Goal: Task Accomplishment & Management: Use online tool/utility

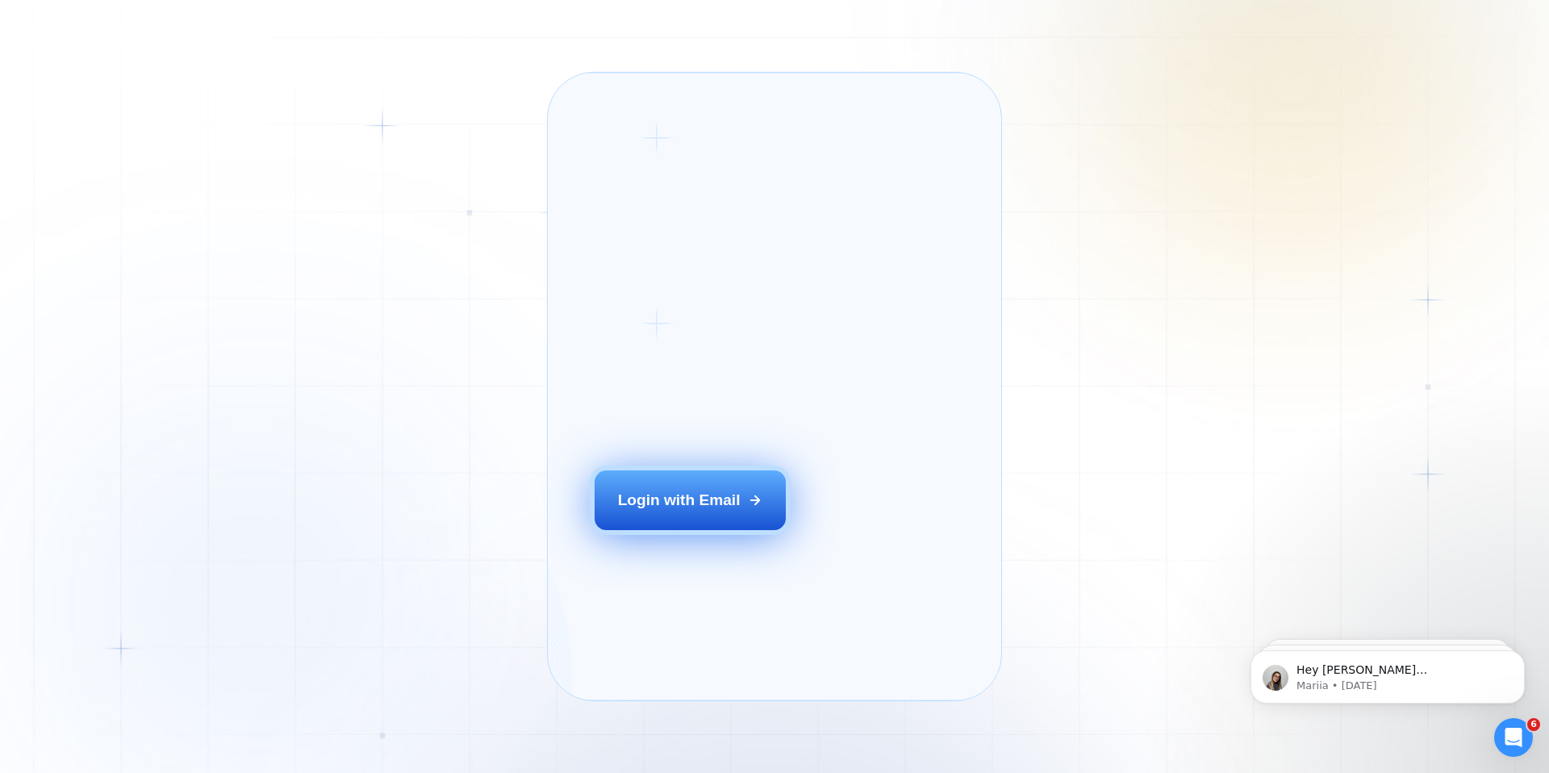
click at [640, 505] on button "Login with Email" at bounding box center [690, 500] width 192 height 60
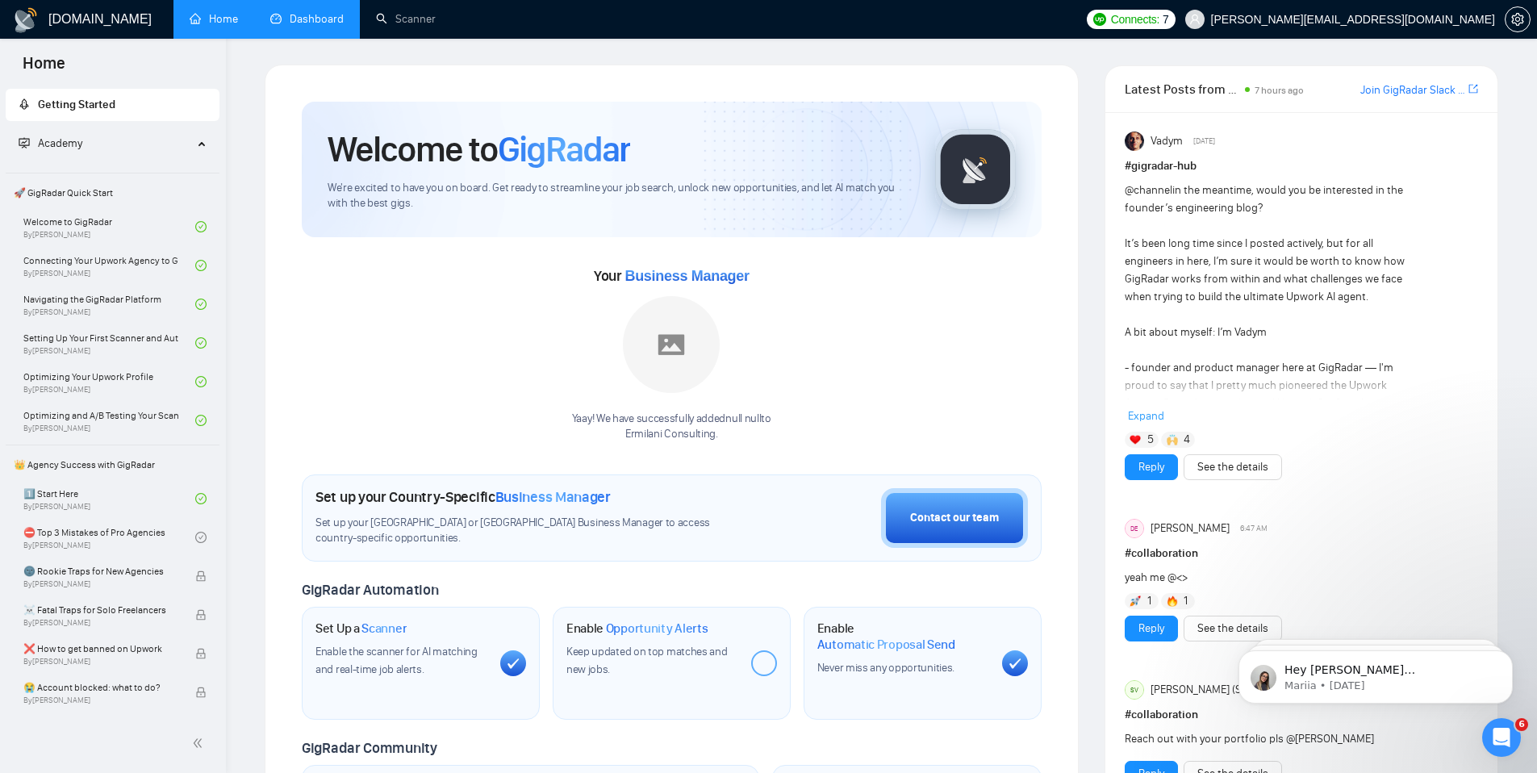
click at [332, 23] on link "Dashboard" at bounding box center [306, 19] width 73 height 14
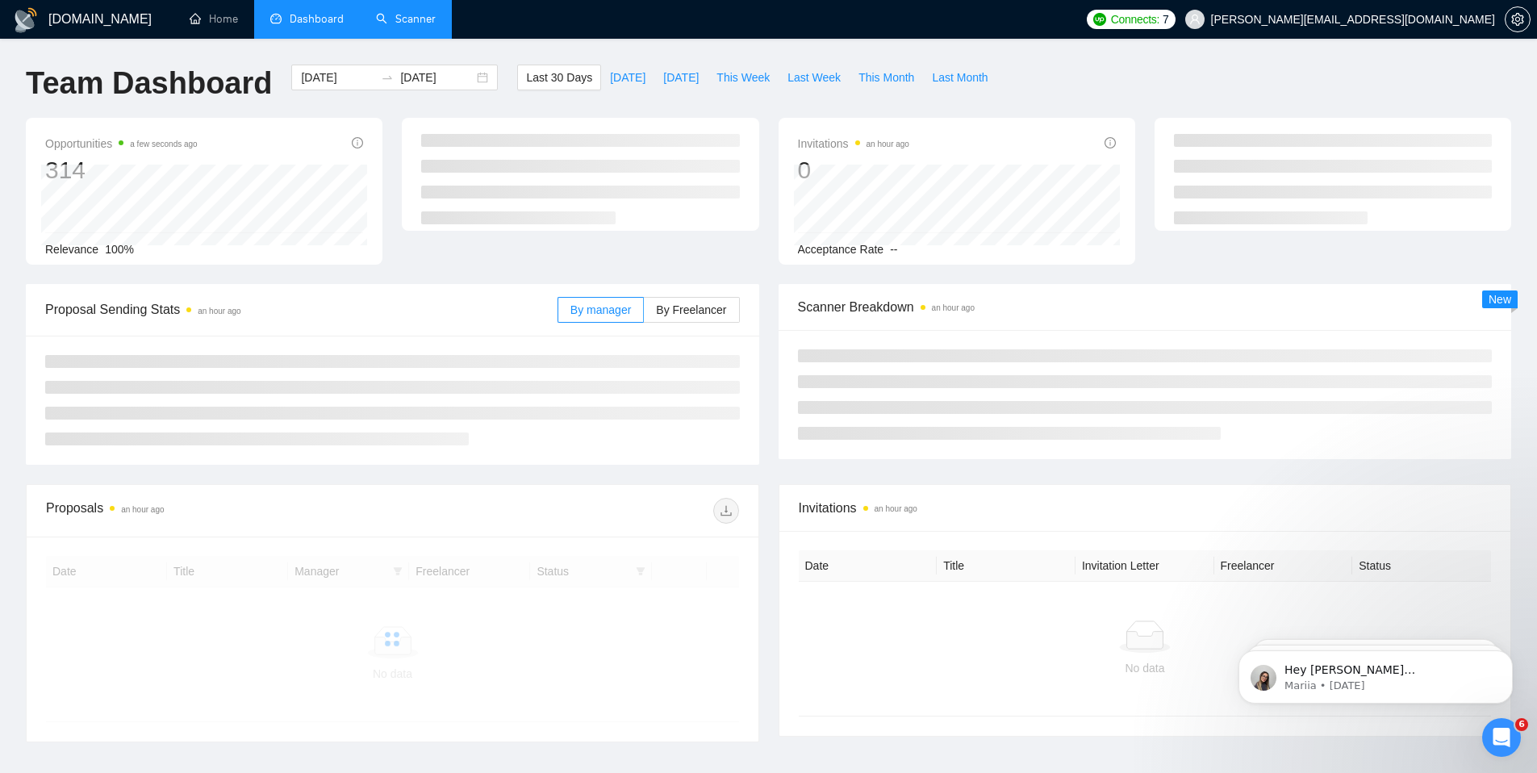
click at [389, 23] on link "Scanner" at bounding box center [406, 19] width 60 height 14
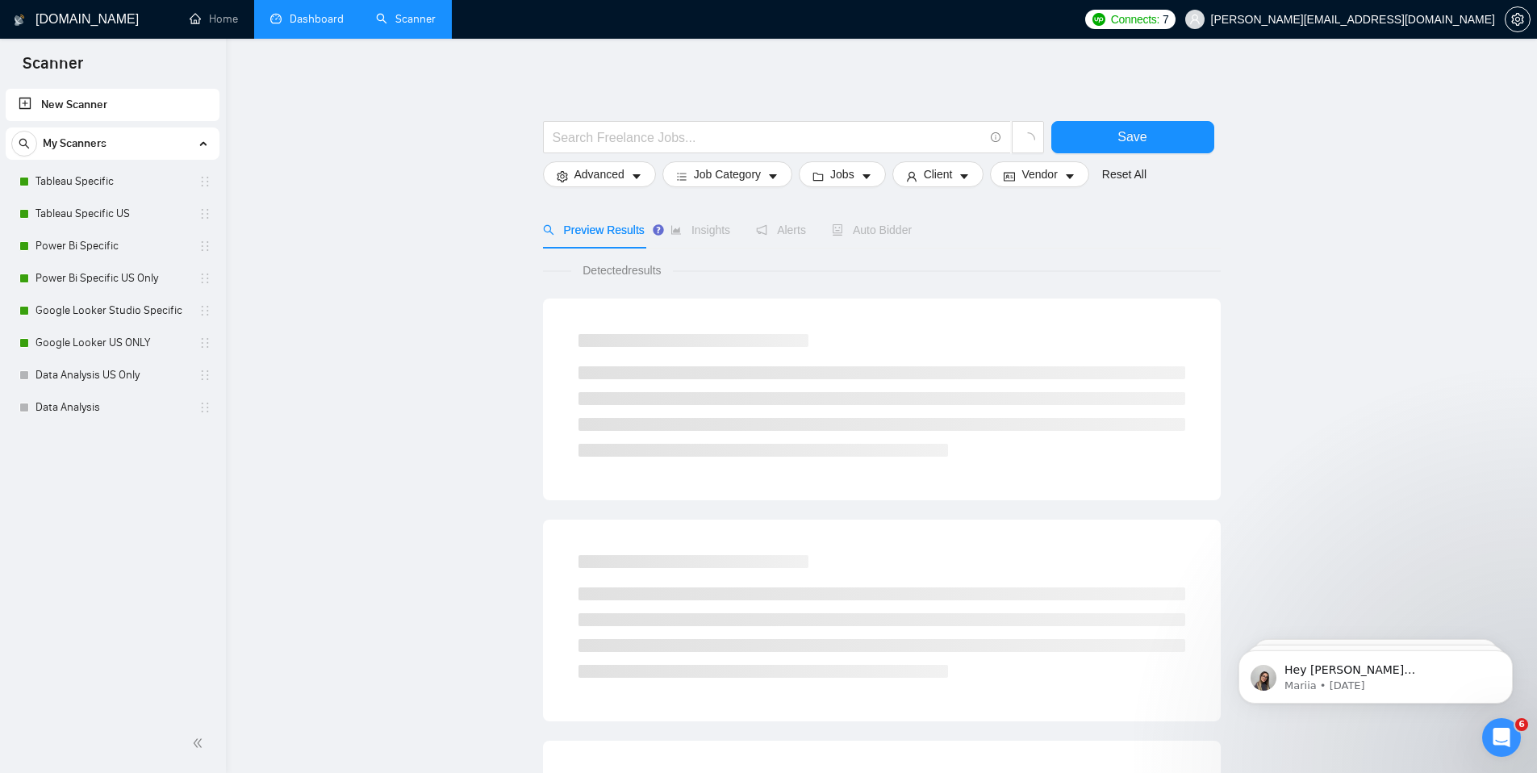
click at [320, 26] on link "Dashboard" at bounding box center [306, 19] width 73 height 14
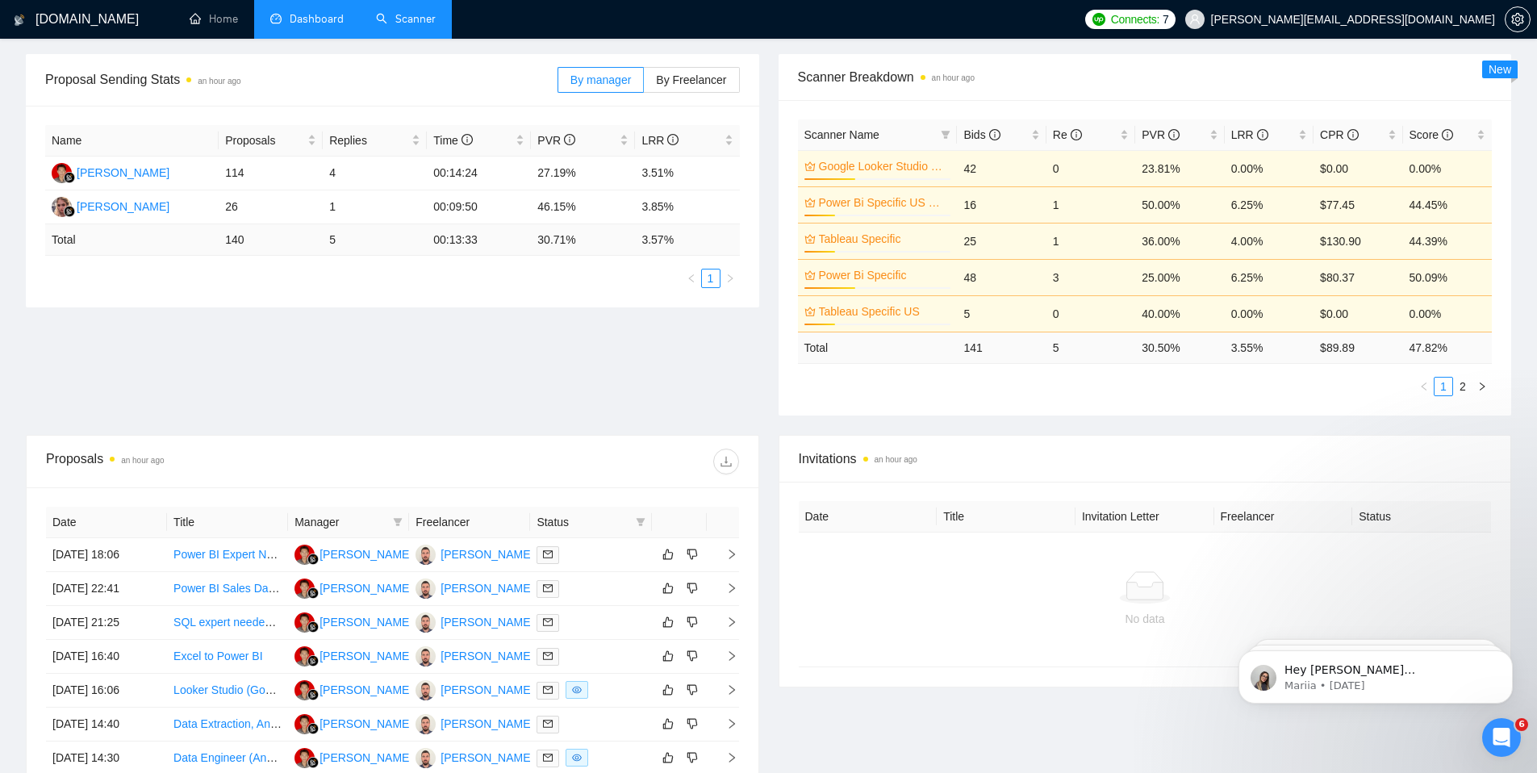
scroll to position [378, 0]
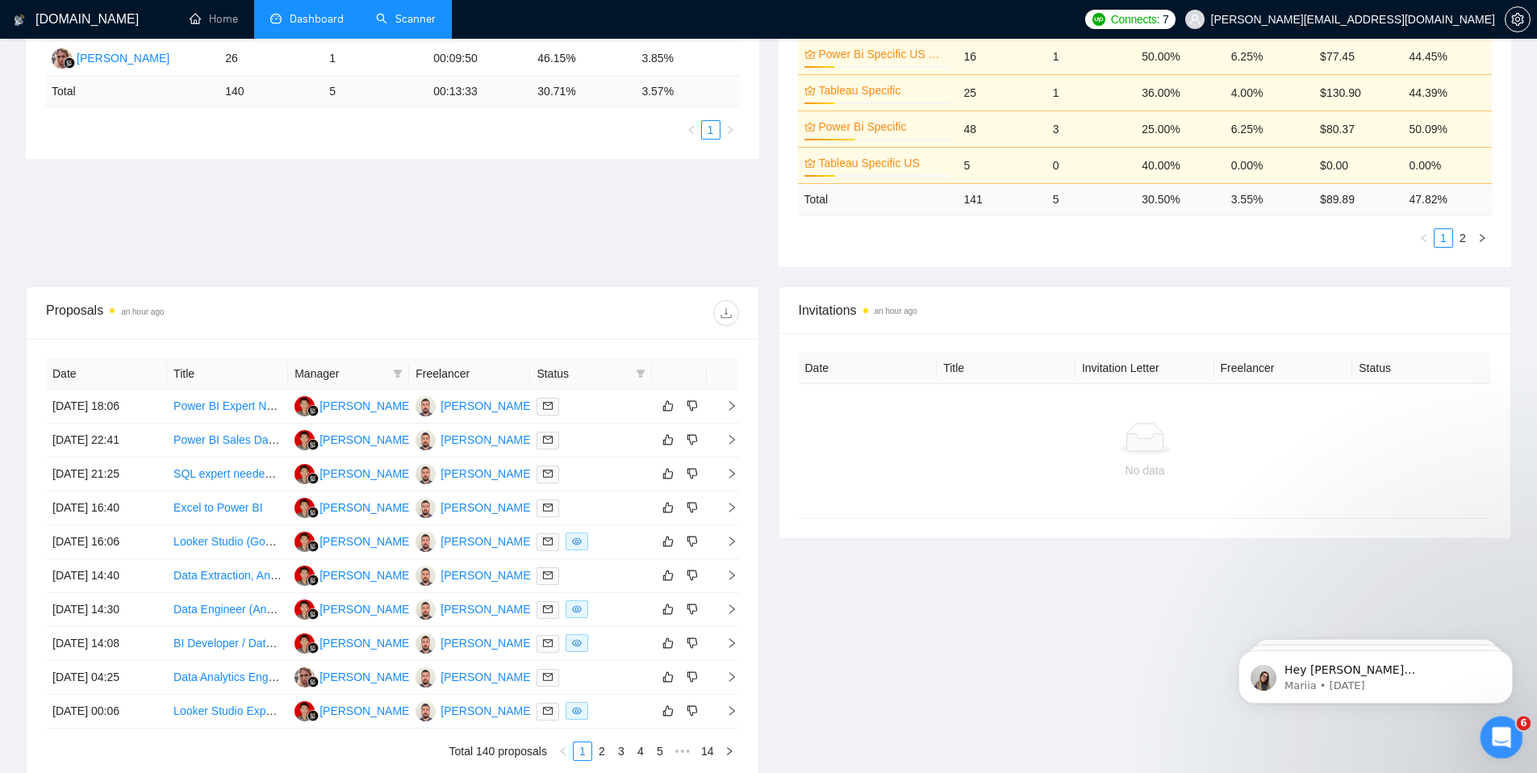
click at [1513, 733] on div "Open Intercom Messenger" at bounding box center [1498, 734] width 53 height 53
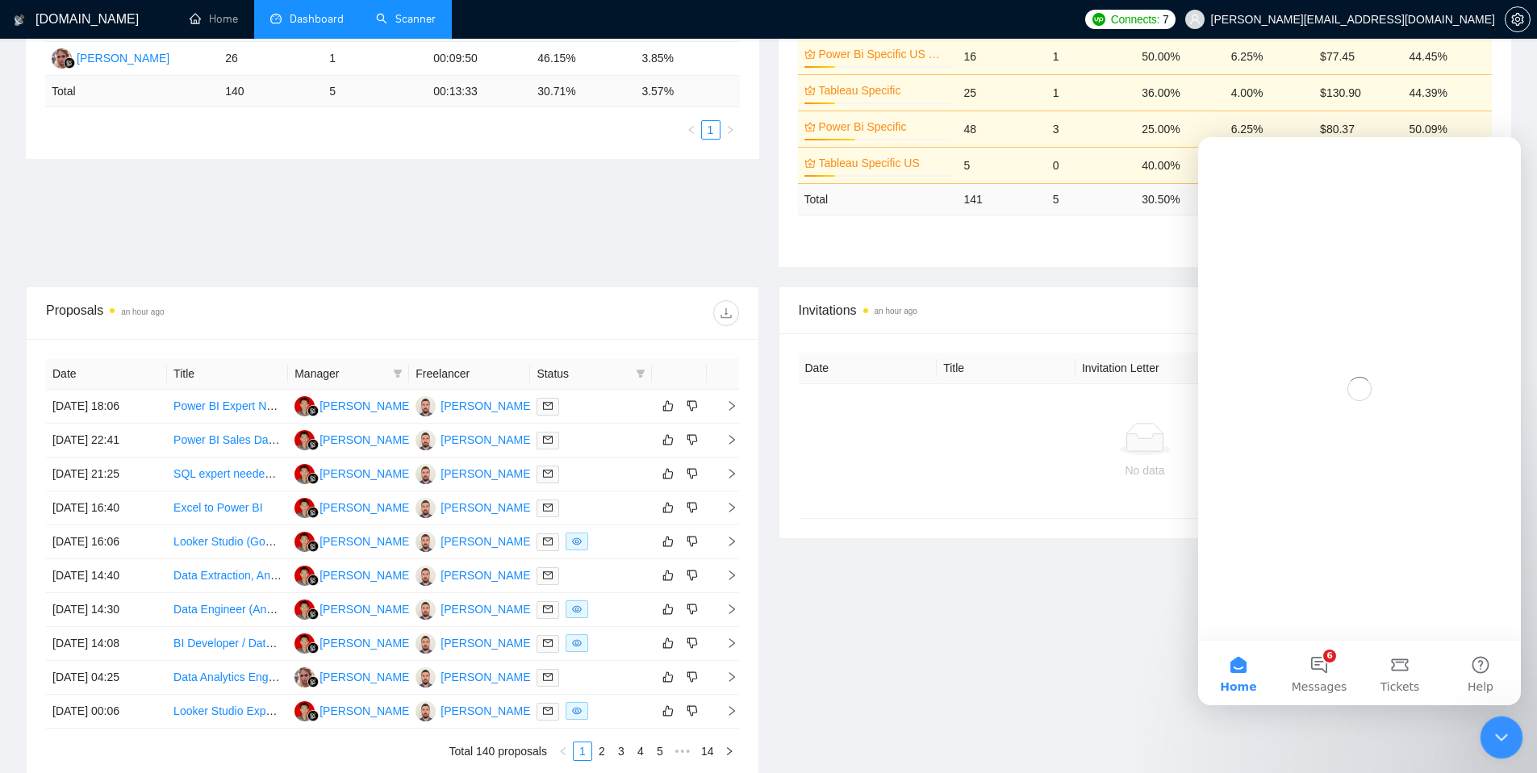
scroll to position [0, 0]
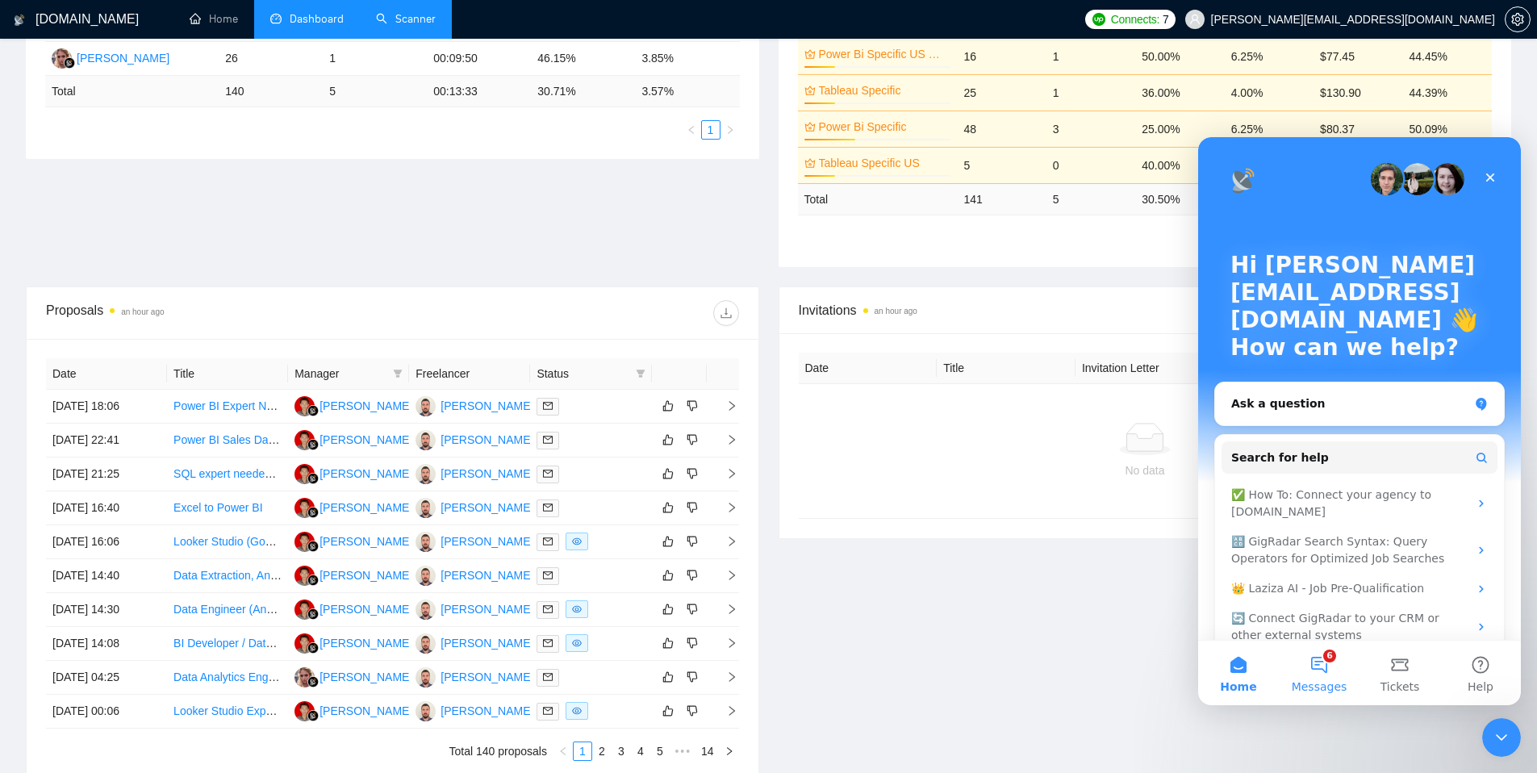
click at [1316, 681] on span "Messages" at bounding box center [1319, 686] width 56 height 11
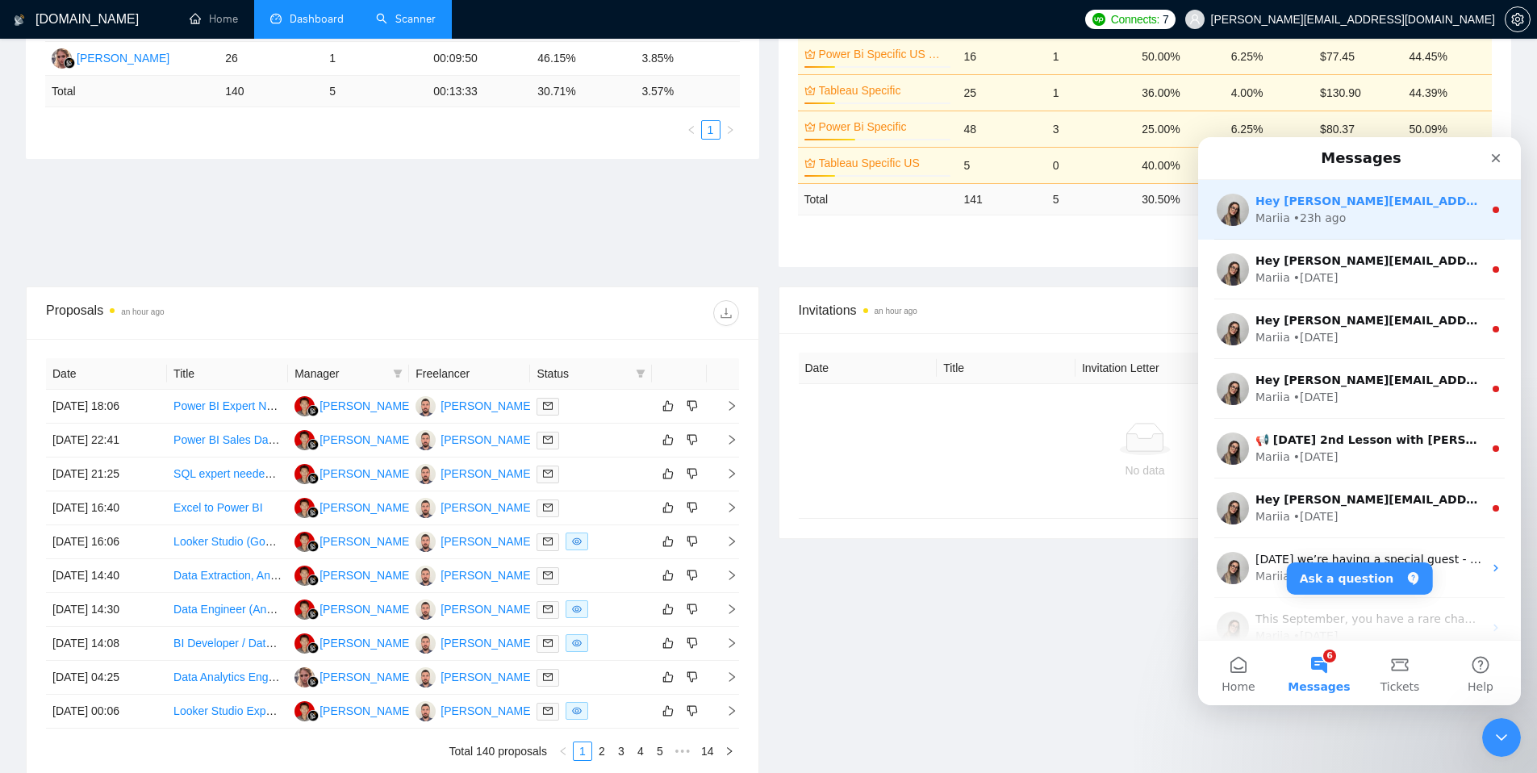
click at [1336, 220] on div "• 23h ago" at bounding box center [1319, 218] width 52 height 17
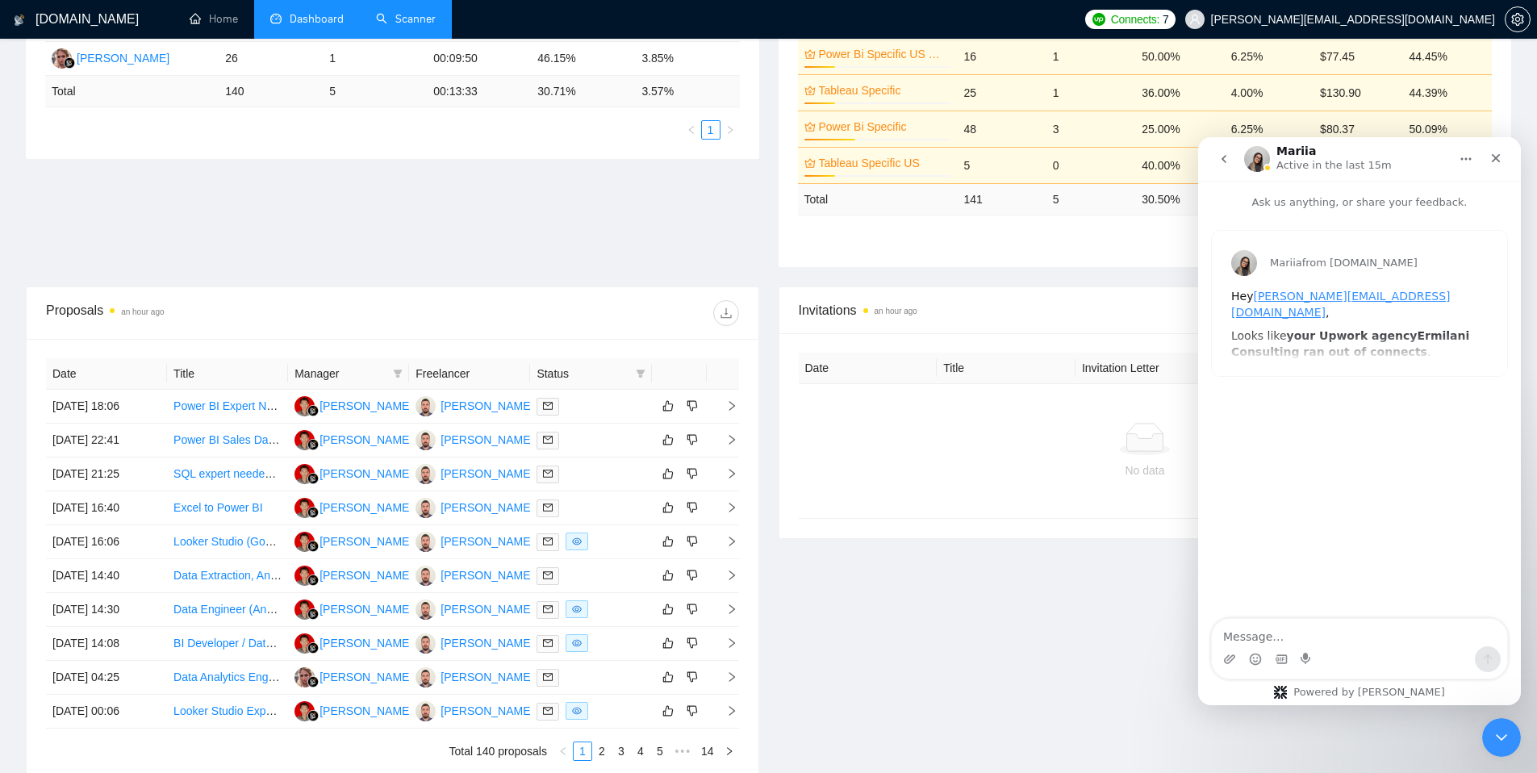
click at [1220, 161] on icon "go back" at bounding box center [1223, 158] width 13 height 13
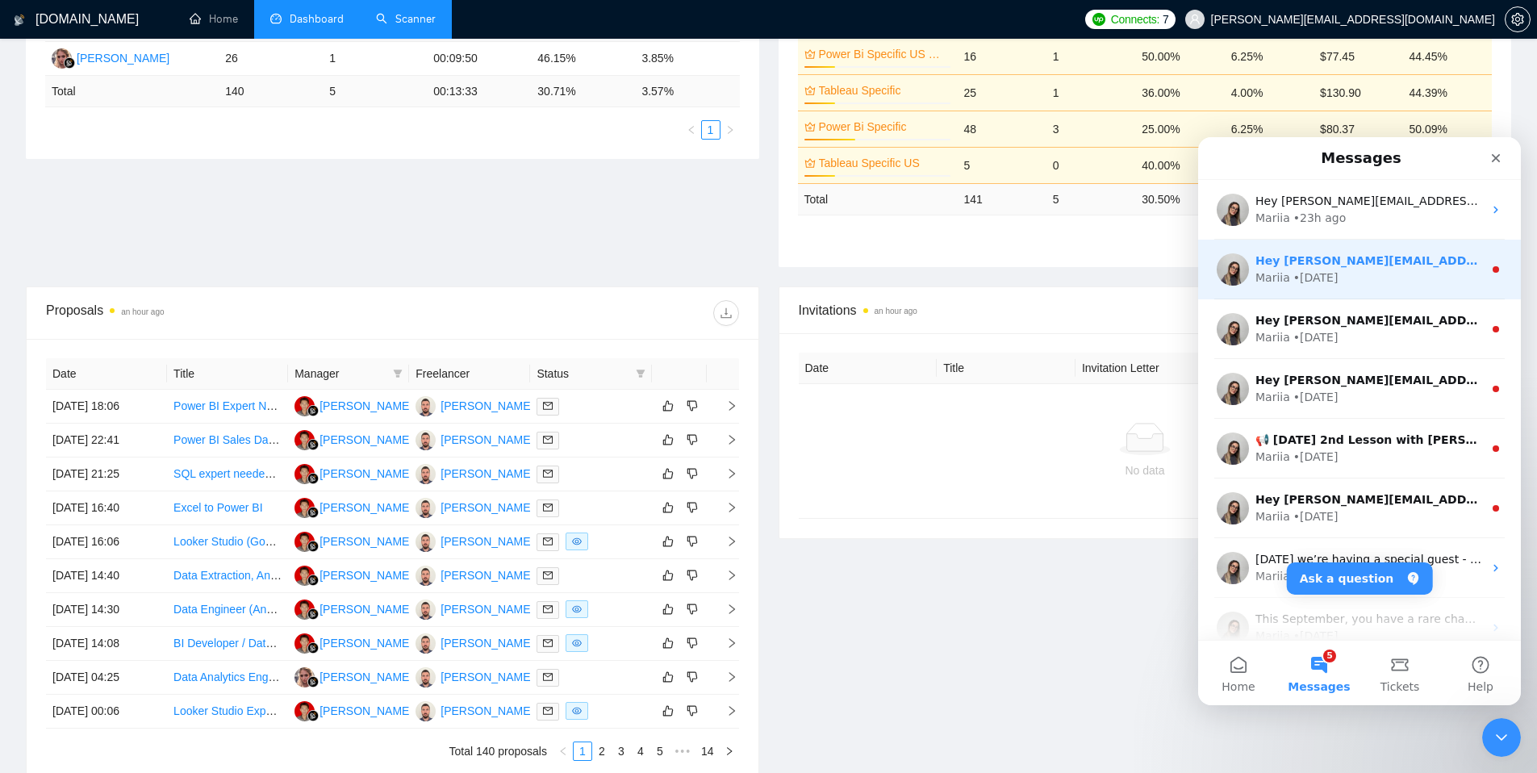
click at [1351, 277] on div "Mariia • [DATE]" at bounding box center [1368, 277] width 227 height 17
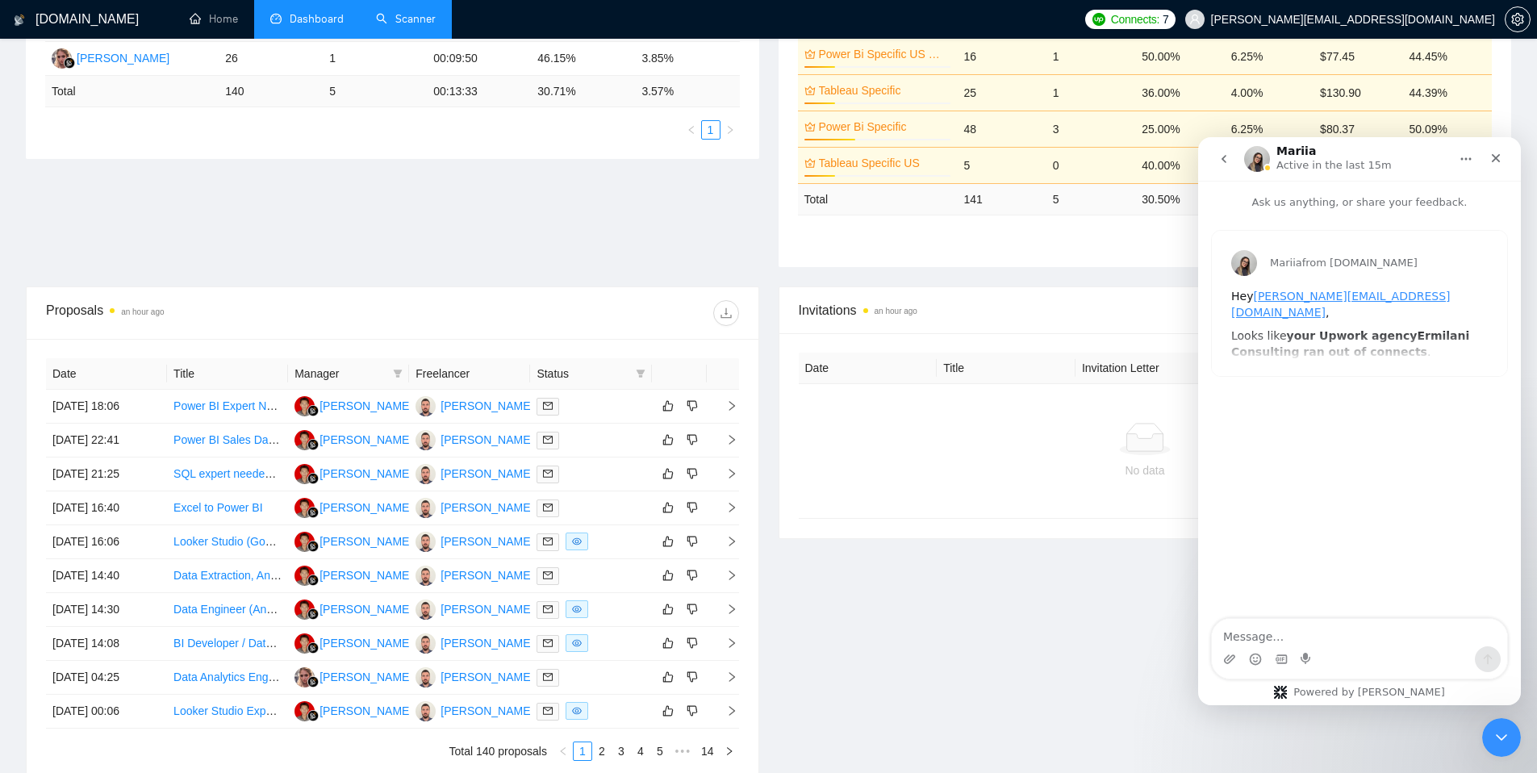
click at [1218, 165] on button "go back" at bounding box center [1223, 159] width 31 height 31
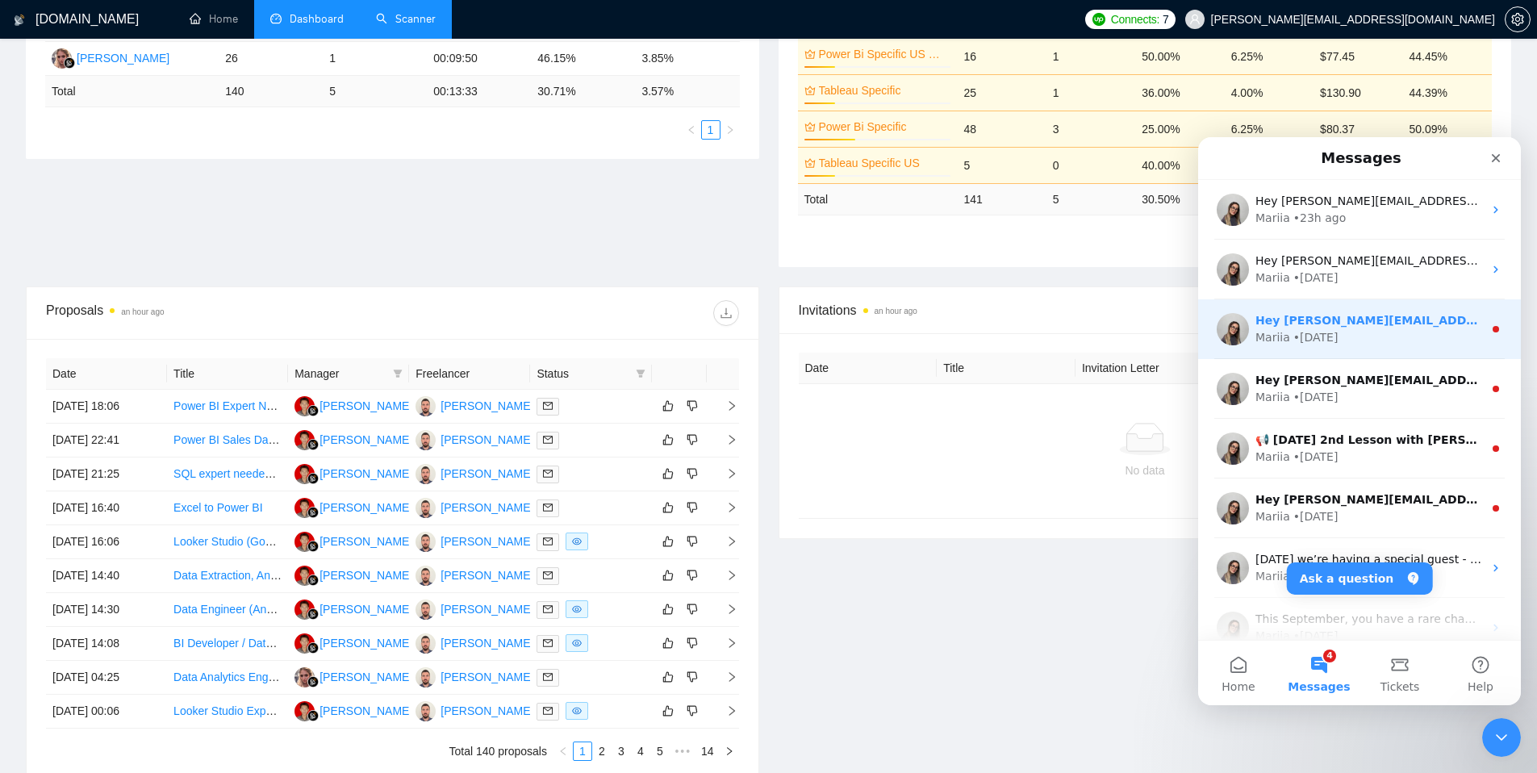
click at [1327, 329] on div "• [DATE]" at bounding box center [1315, 337] width 45 height 17
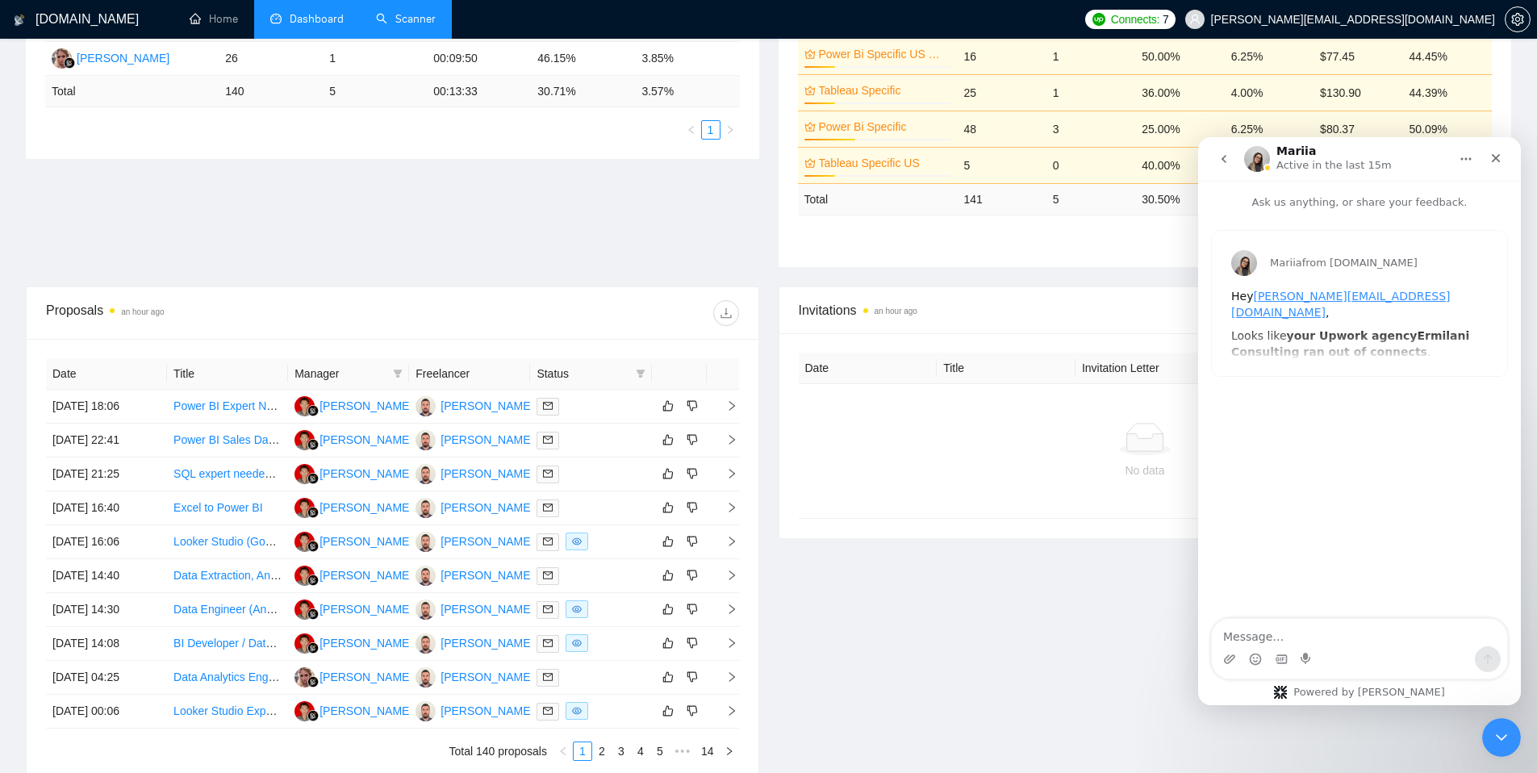
click at [1222, 165] on button "go back" at bounding box center [1223, 159] width 31 height 31
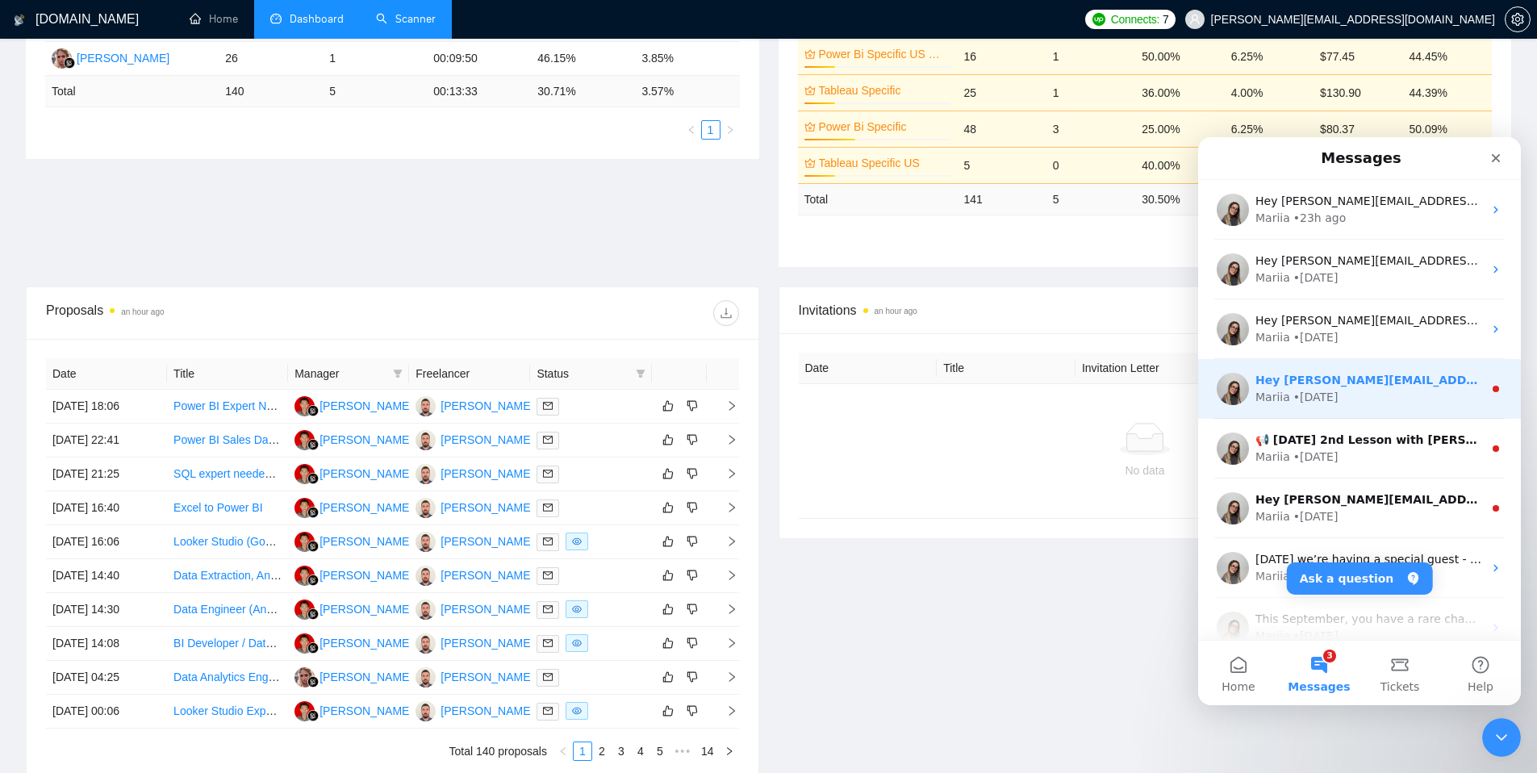
click at [1318, 390] on div "• [DATE]" at bounding box center [1315, 397] width 45 height 17
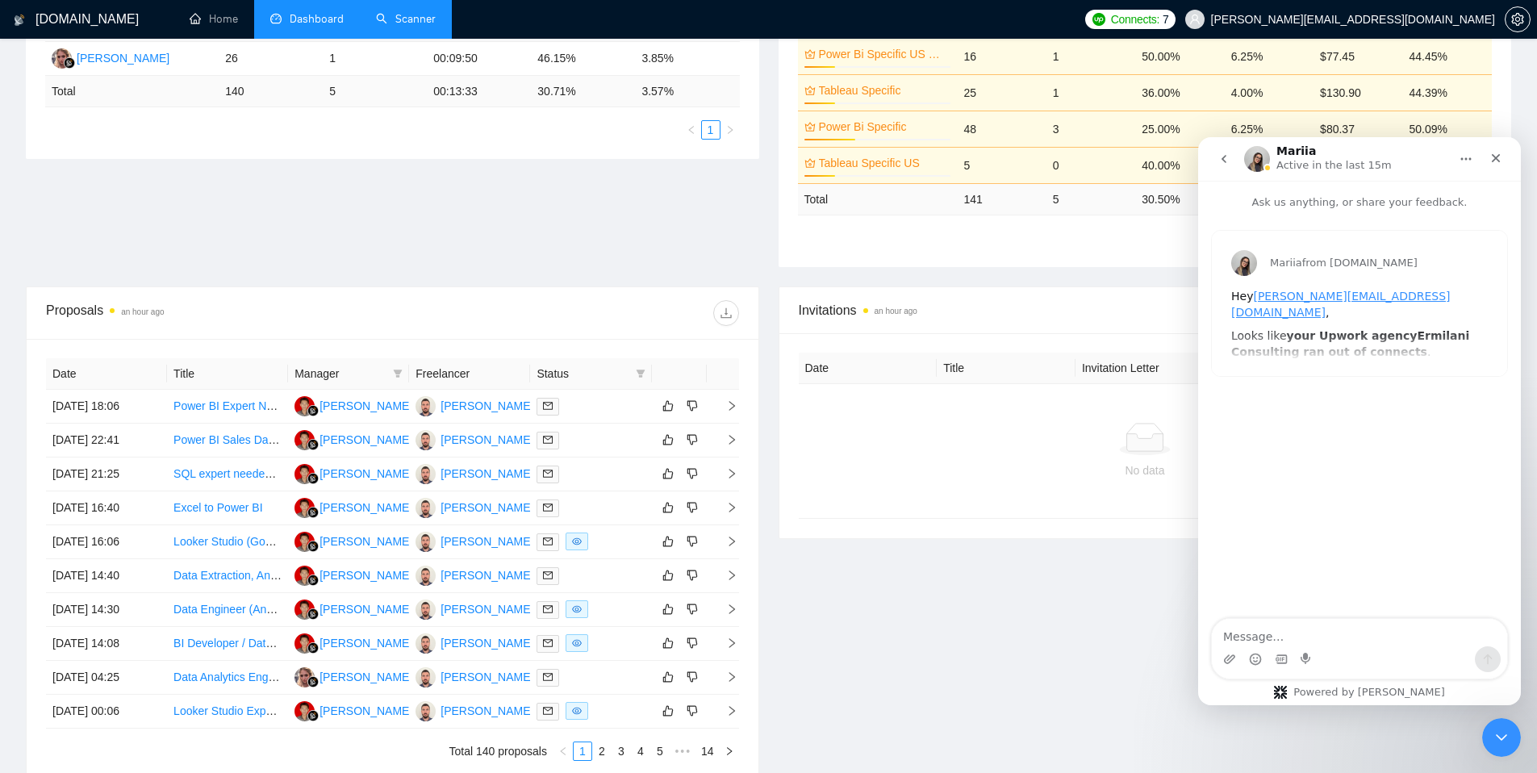
click at [1213, 164] on button "go back" at bounding box center [1223, 159] width 31 height 31
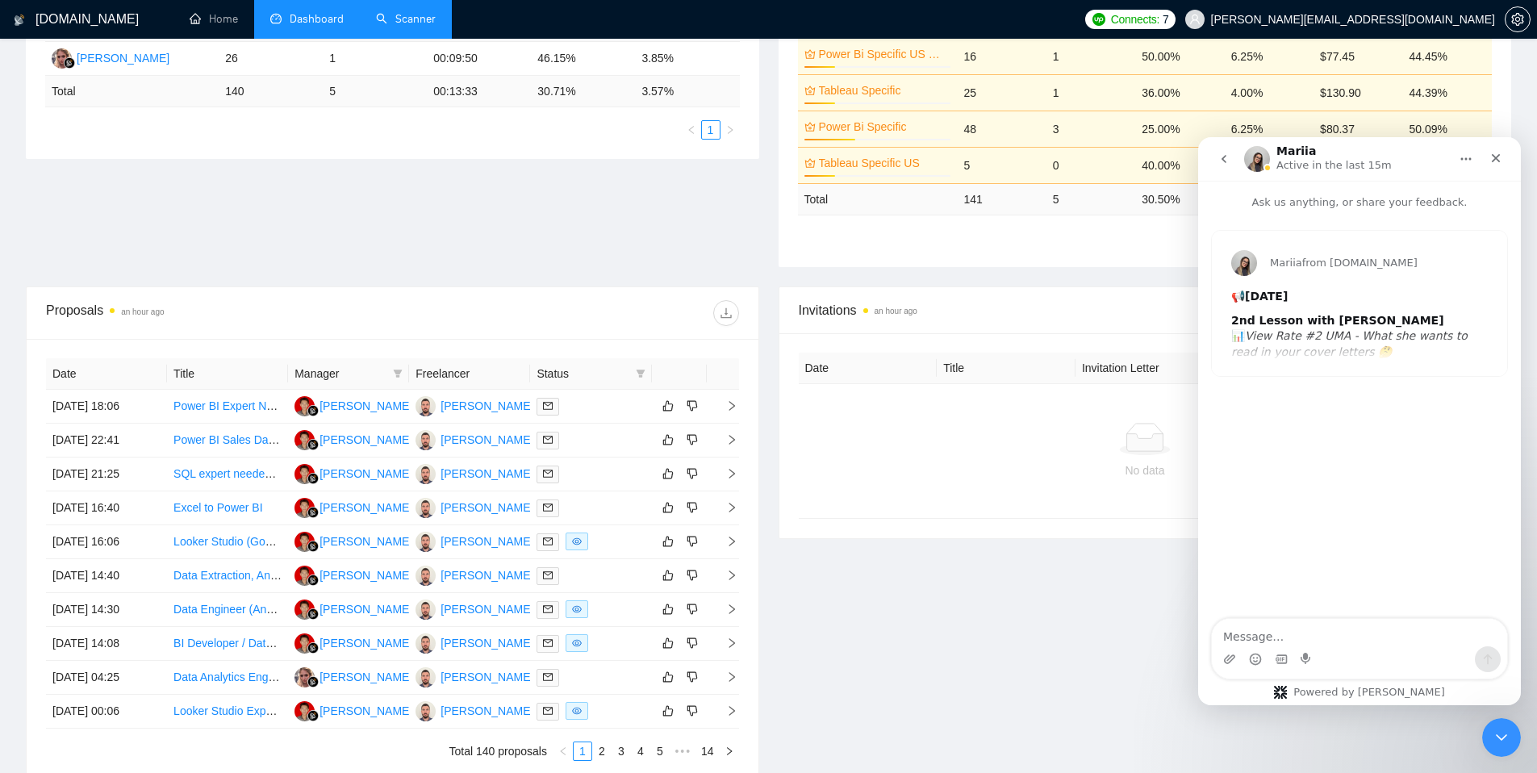
click at [1224, 153] on icon "go back" at bounding box center [1223, 158] width 13 height 13
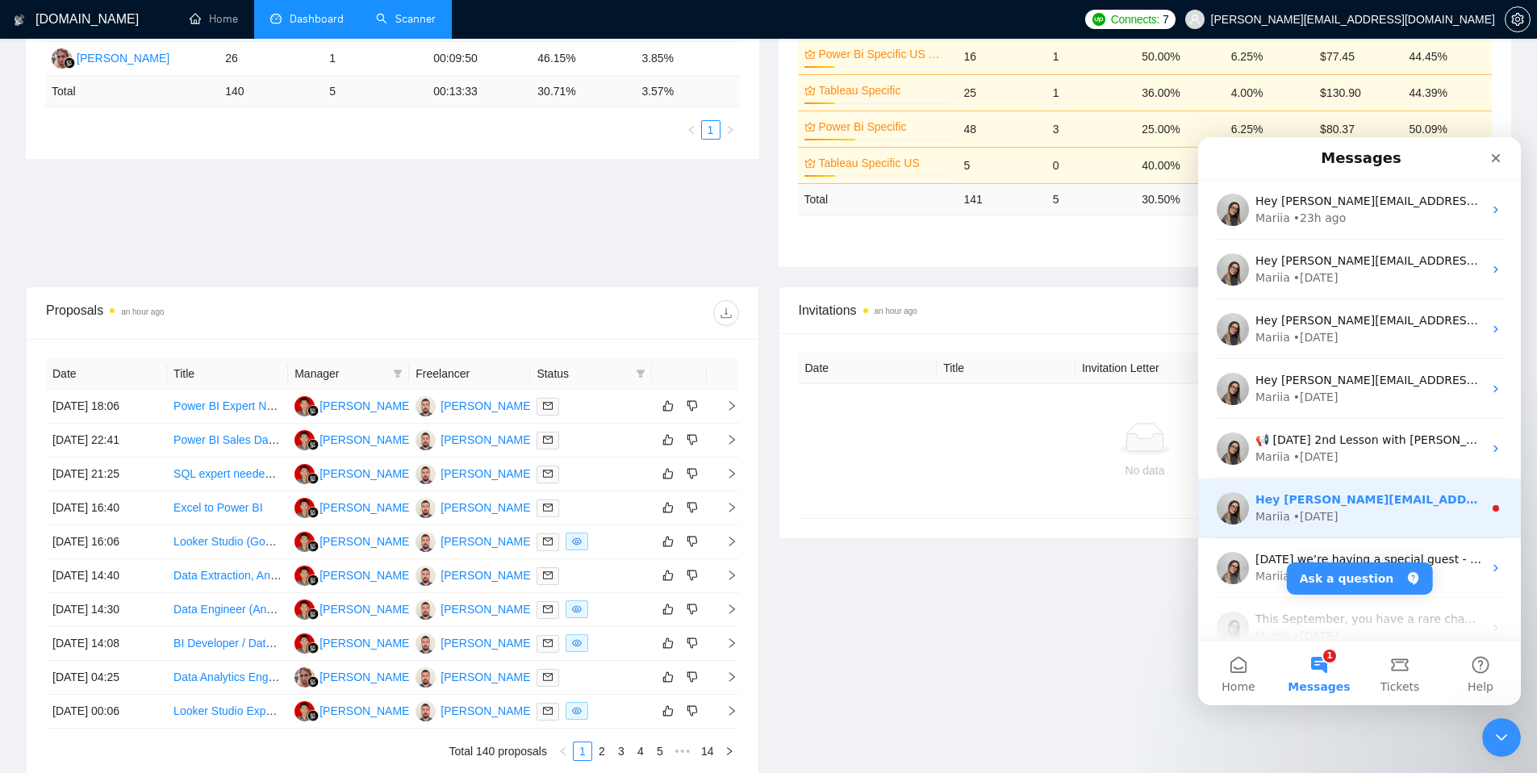
click at [1337, 524] on div "Mariia • [DATE]" at bounding box center [1368, 516] width 227 height 17
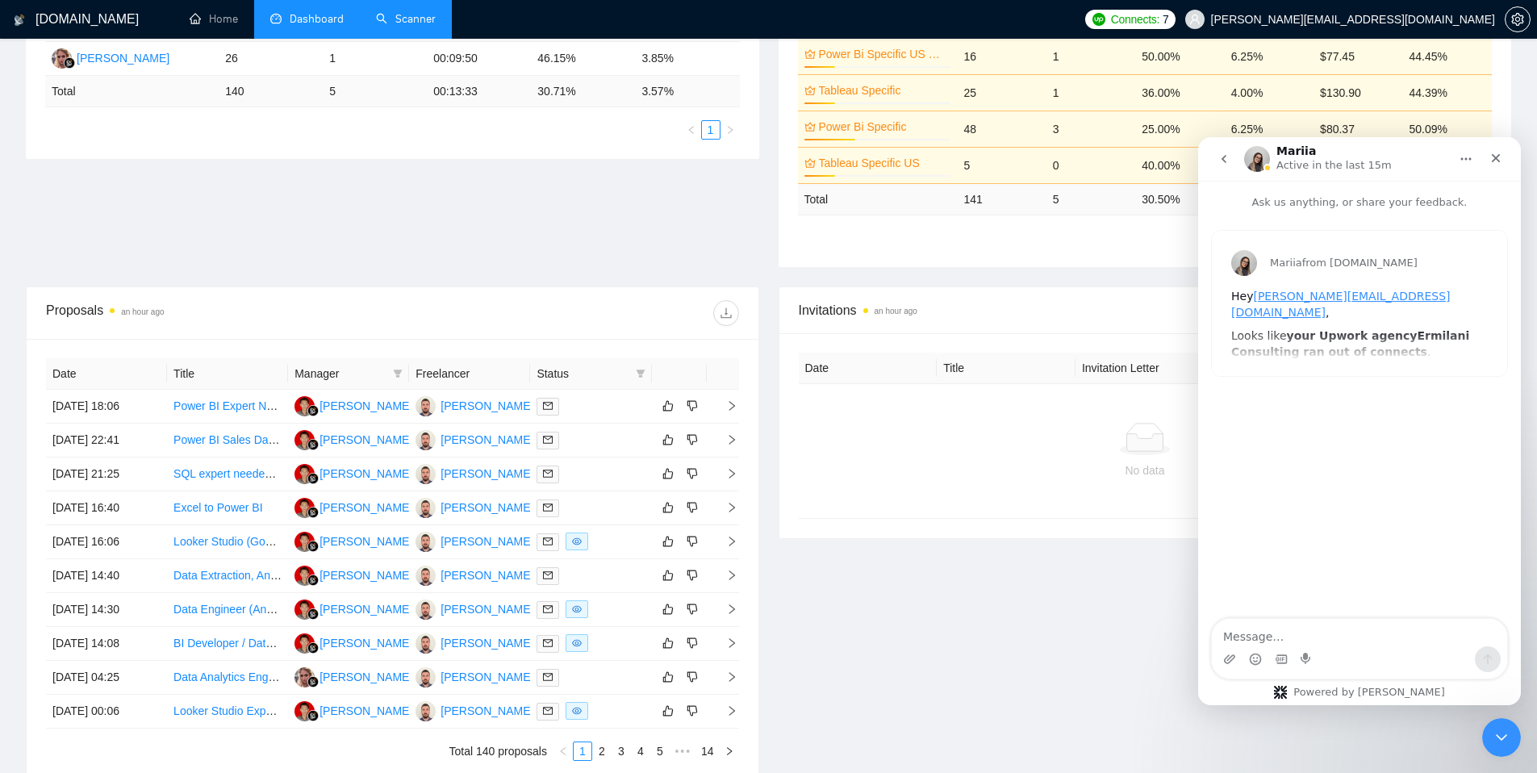
click at [1223, 162] on icon "go back" at bounding box center [1223, 158] width 13 height 13
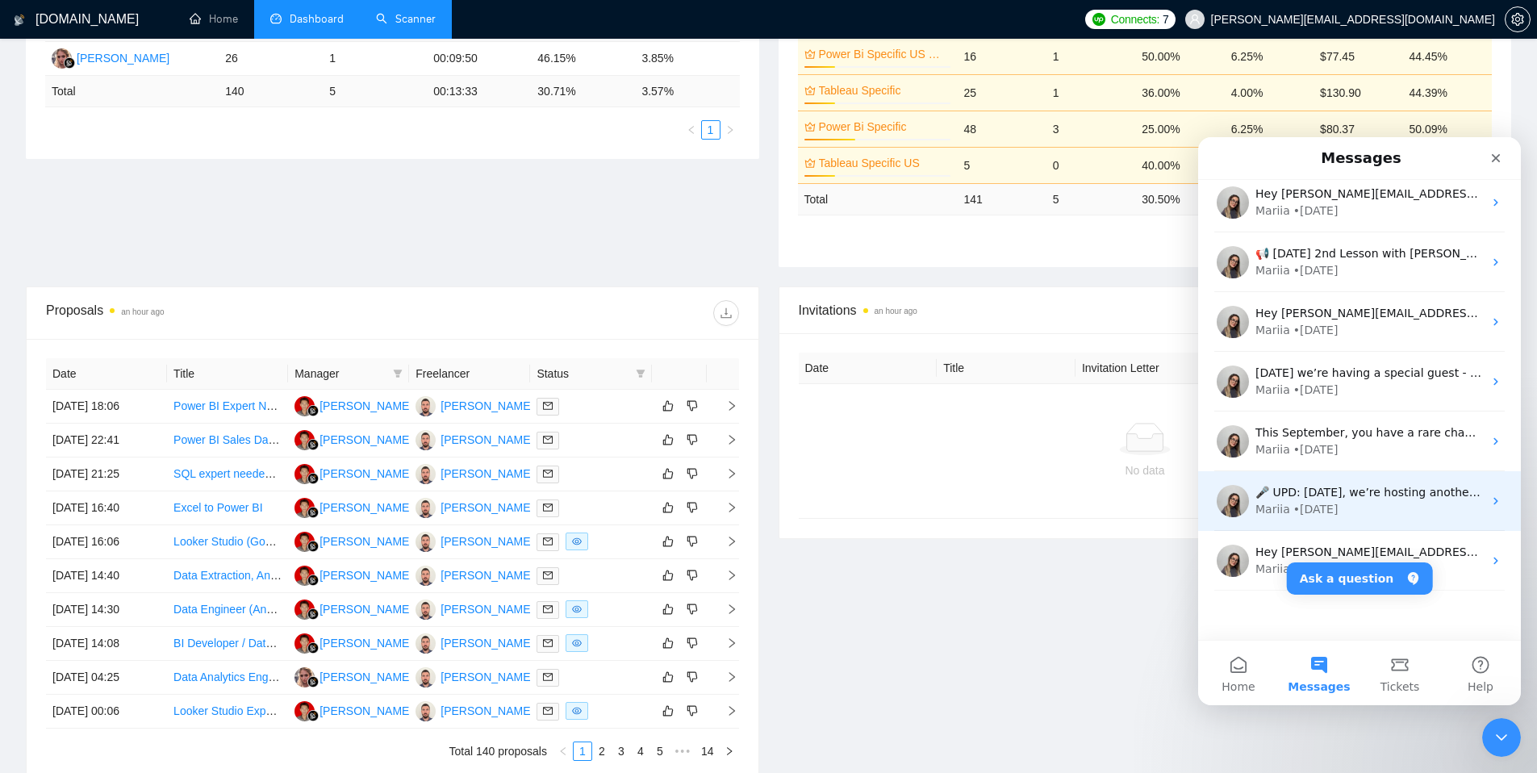
scroll to position [202, 0]
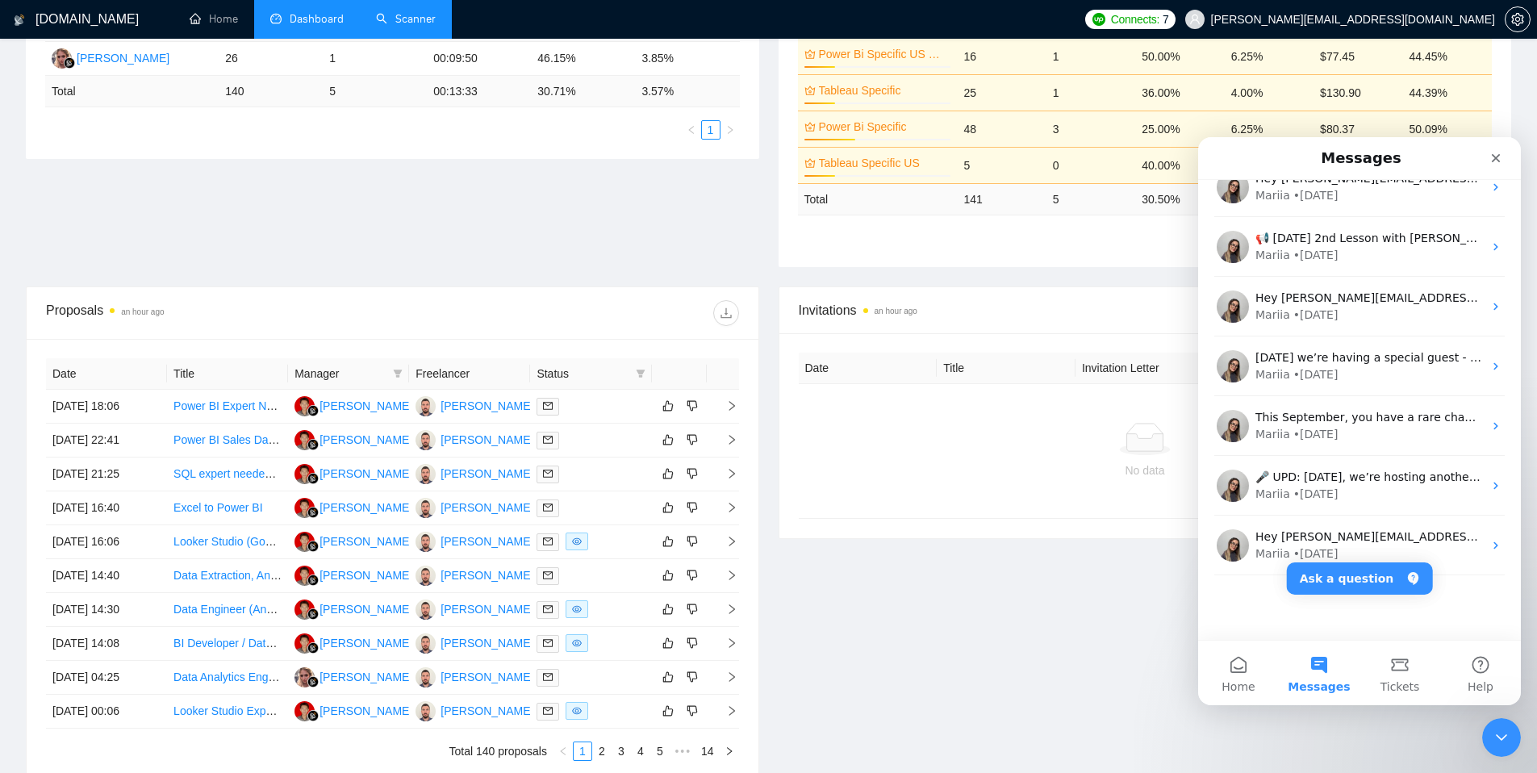
click at [1137, 661] on div "Invitations an hour ago Date Title Invitation Letter Freelancer Status No data" at bounding box center [1145, 533] width 753 height 494
click at [1492, 156] on icon "Close" at bounding box center [1495, 158] width 13 height 13
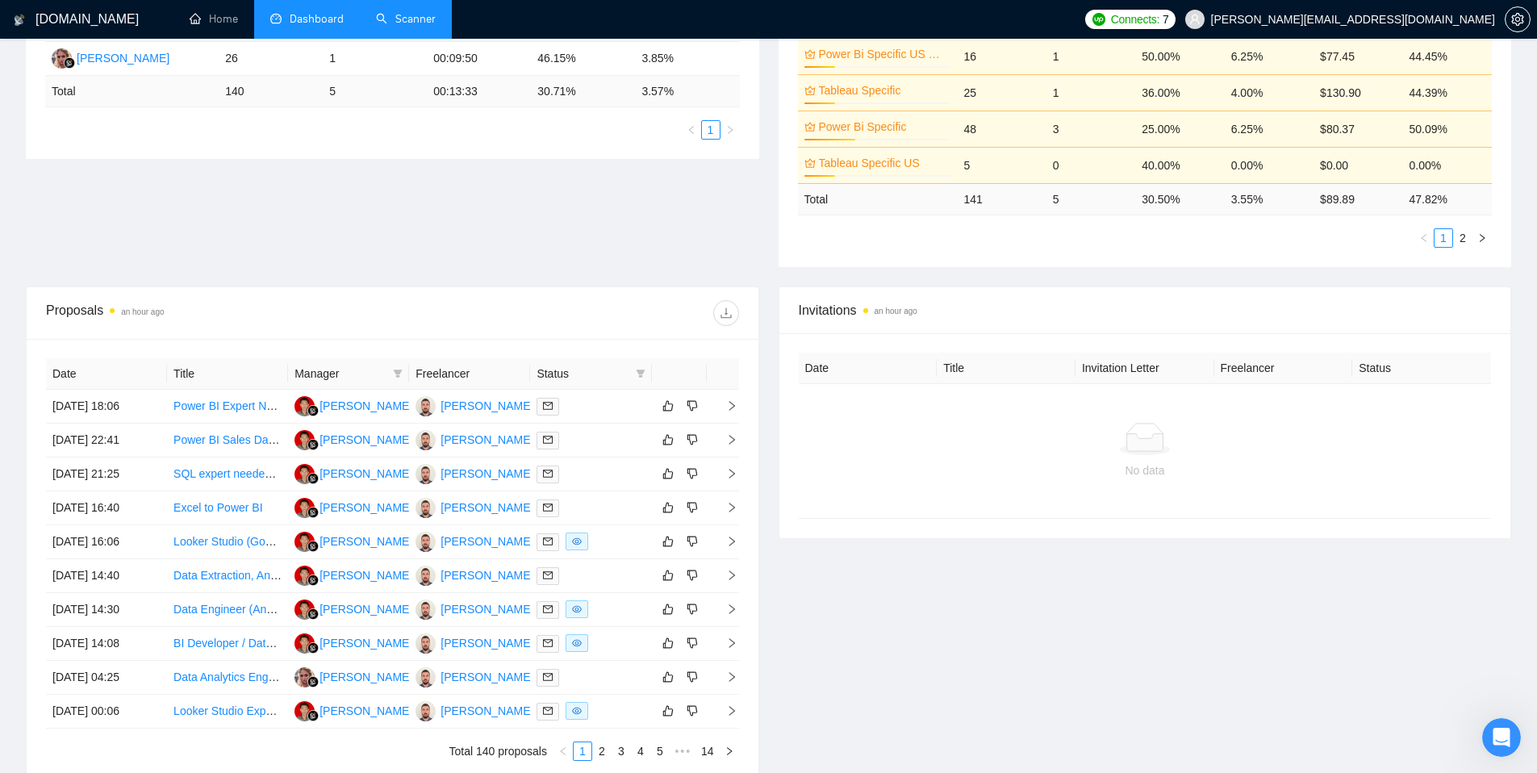
scroll to position [0, 0]
click at [586, 536] on span at bounding box center [576, 541] width 23 height 18
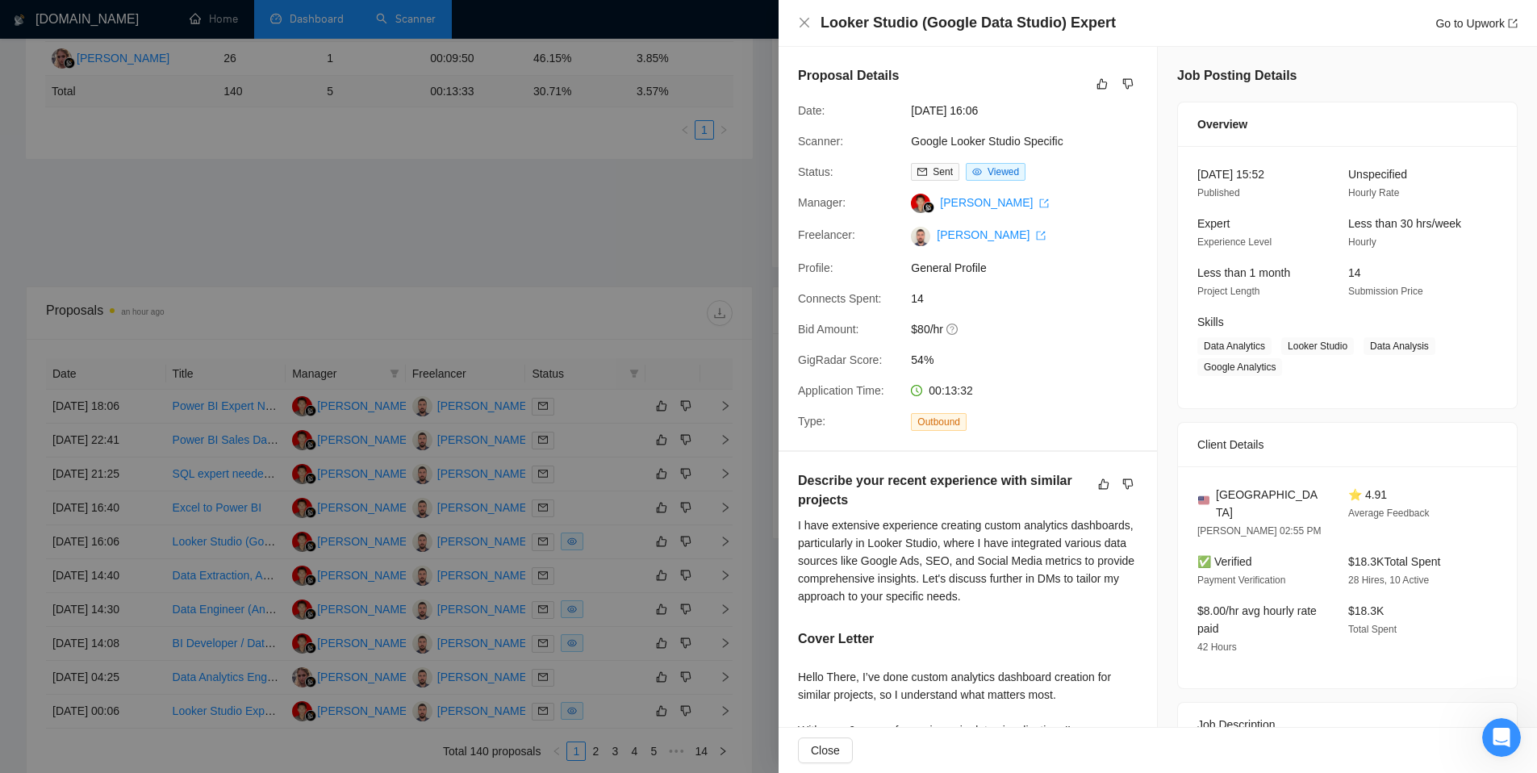
click at [705, 289] on div at bounding box center [768, 386] width 1537 height 773
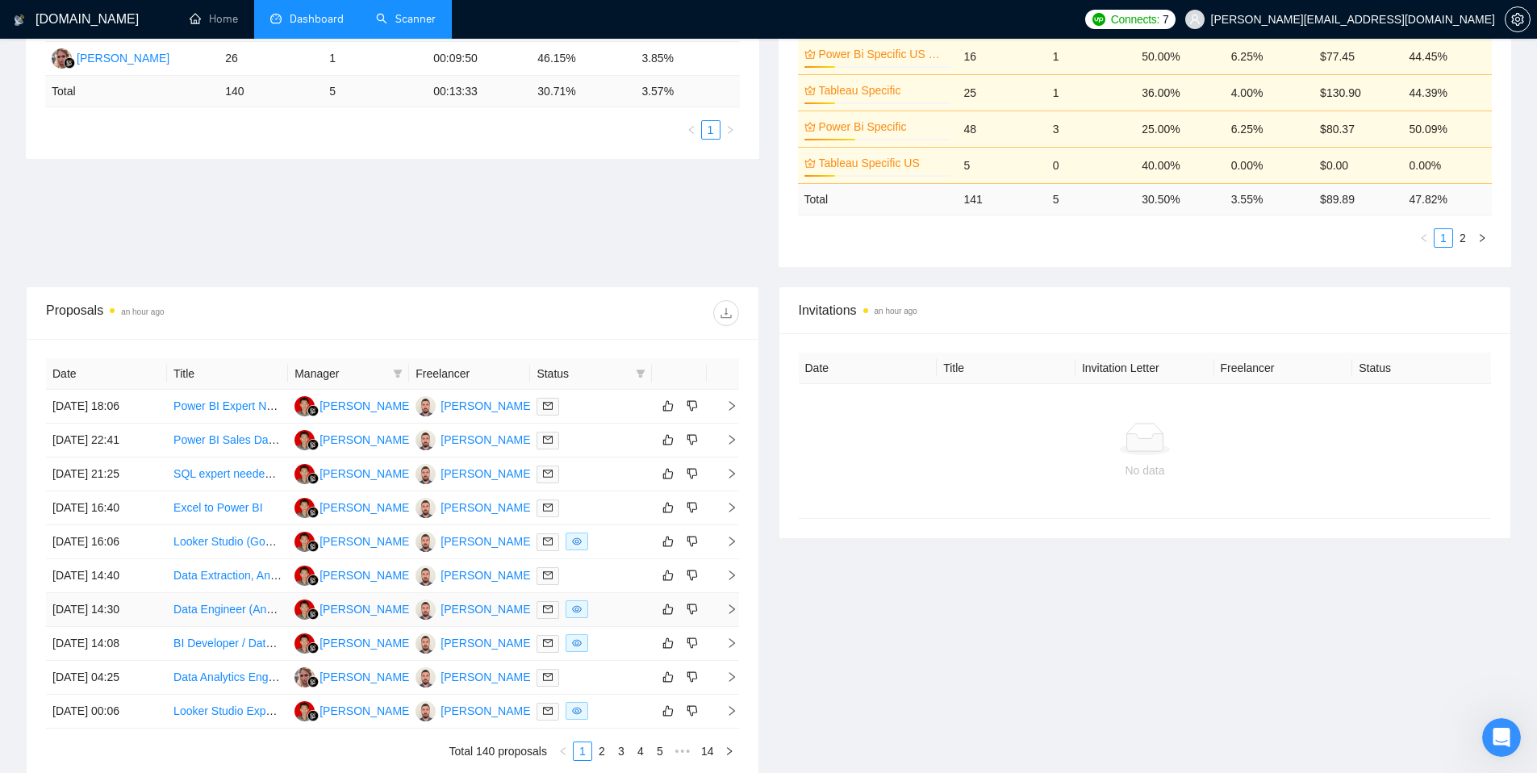
click at [583, 610] on span at bounding box center [576, 609] width 23 height 18
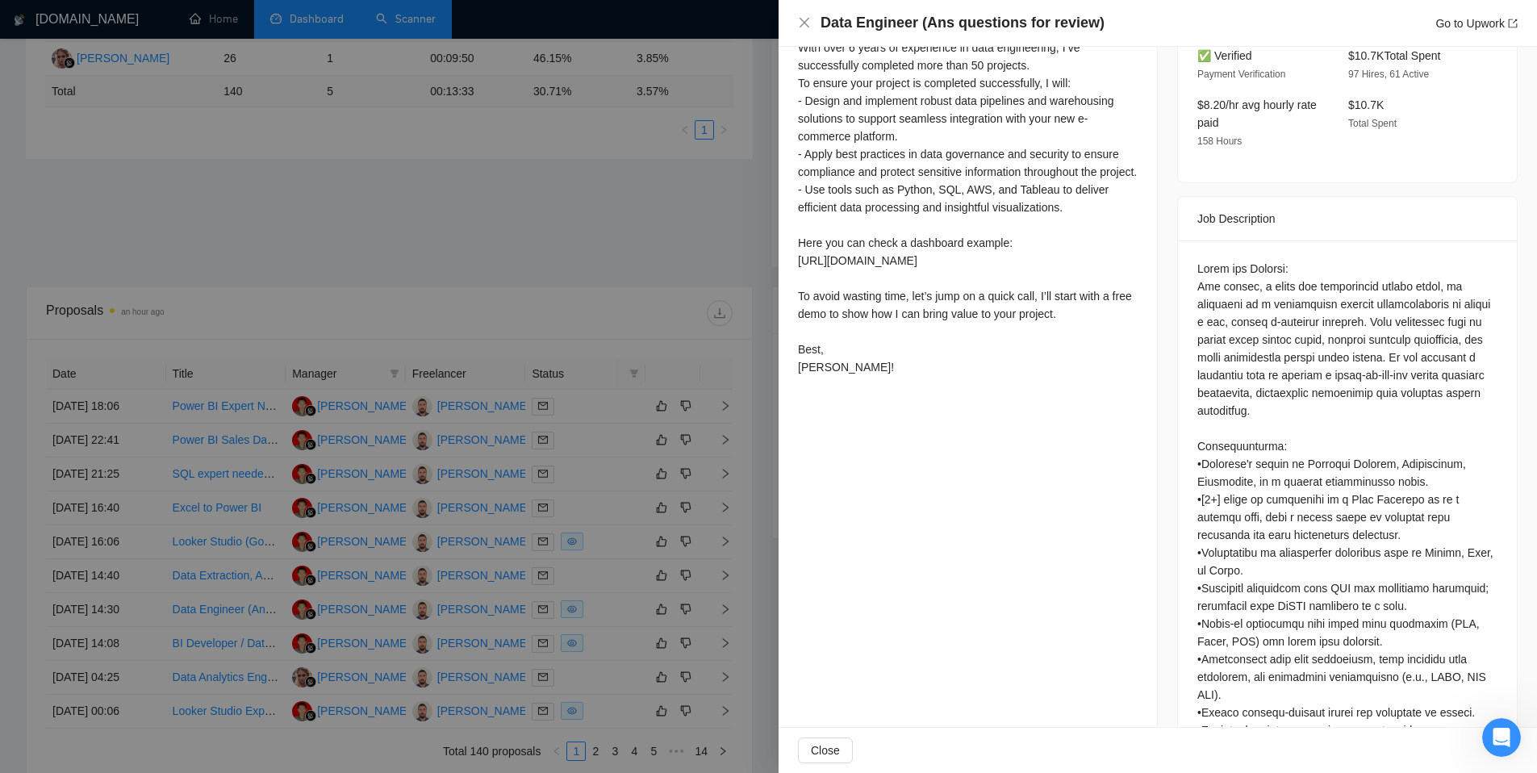
scroll to position [670, 0]
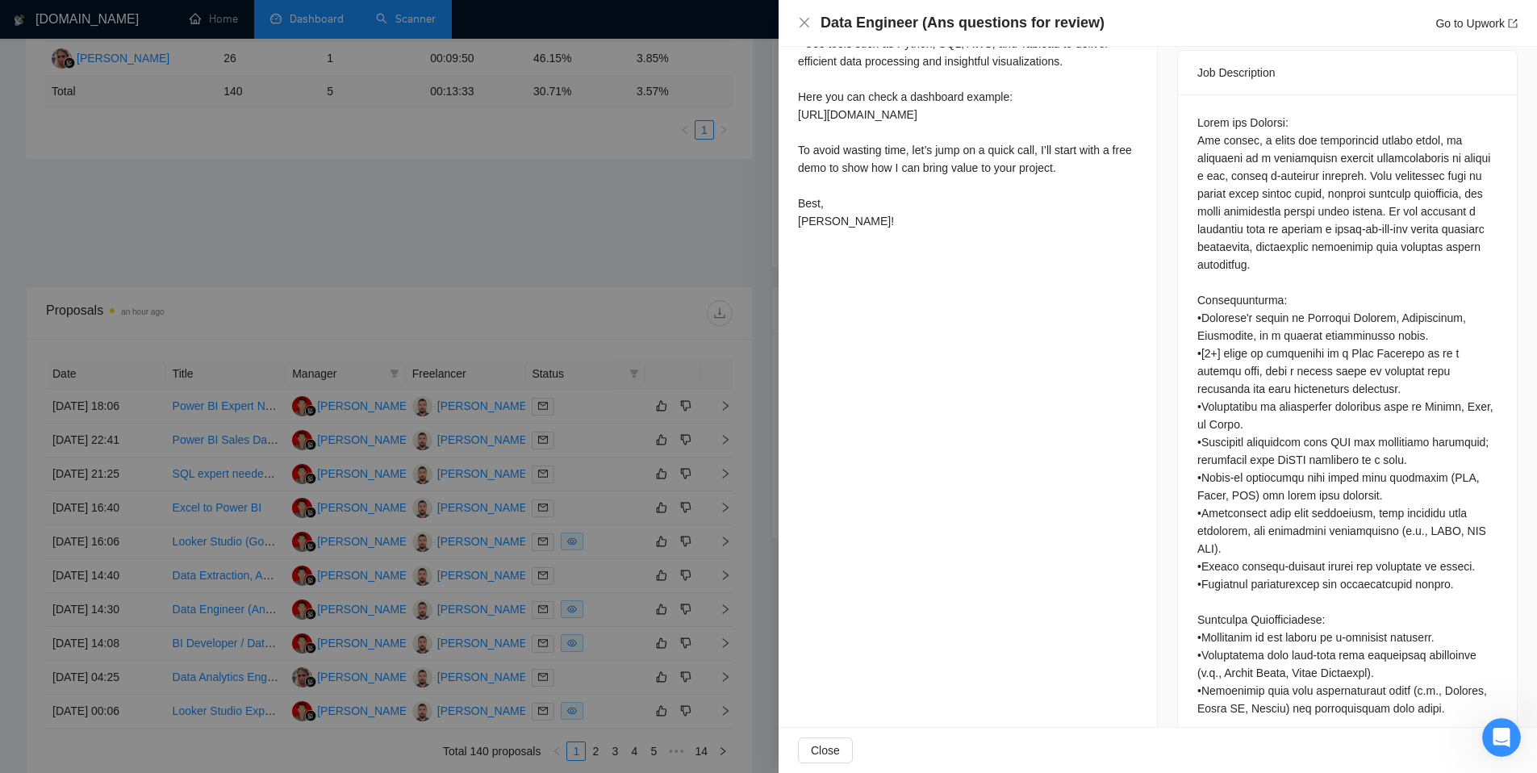
click at [642, 504] on div at bounding box center [768, 386] width 1537 height 773
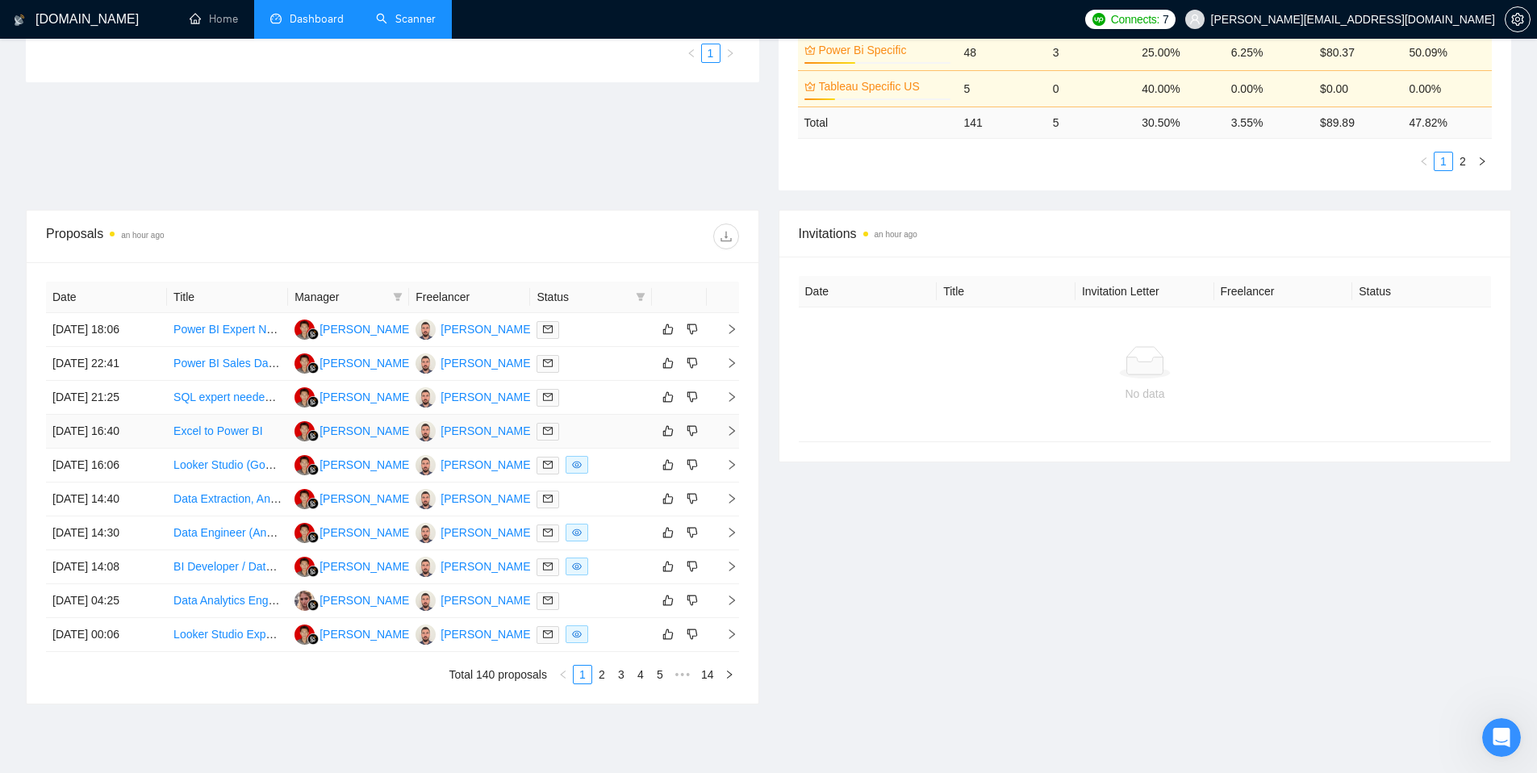
scroll to position [530, 0]
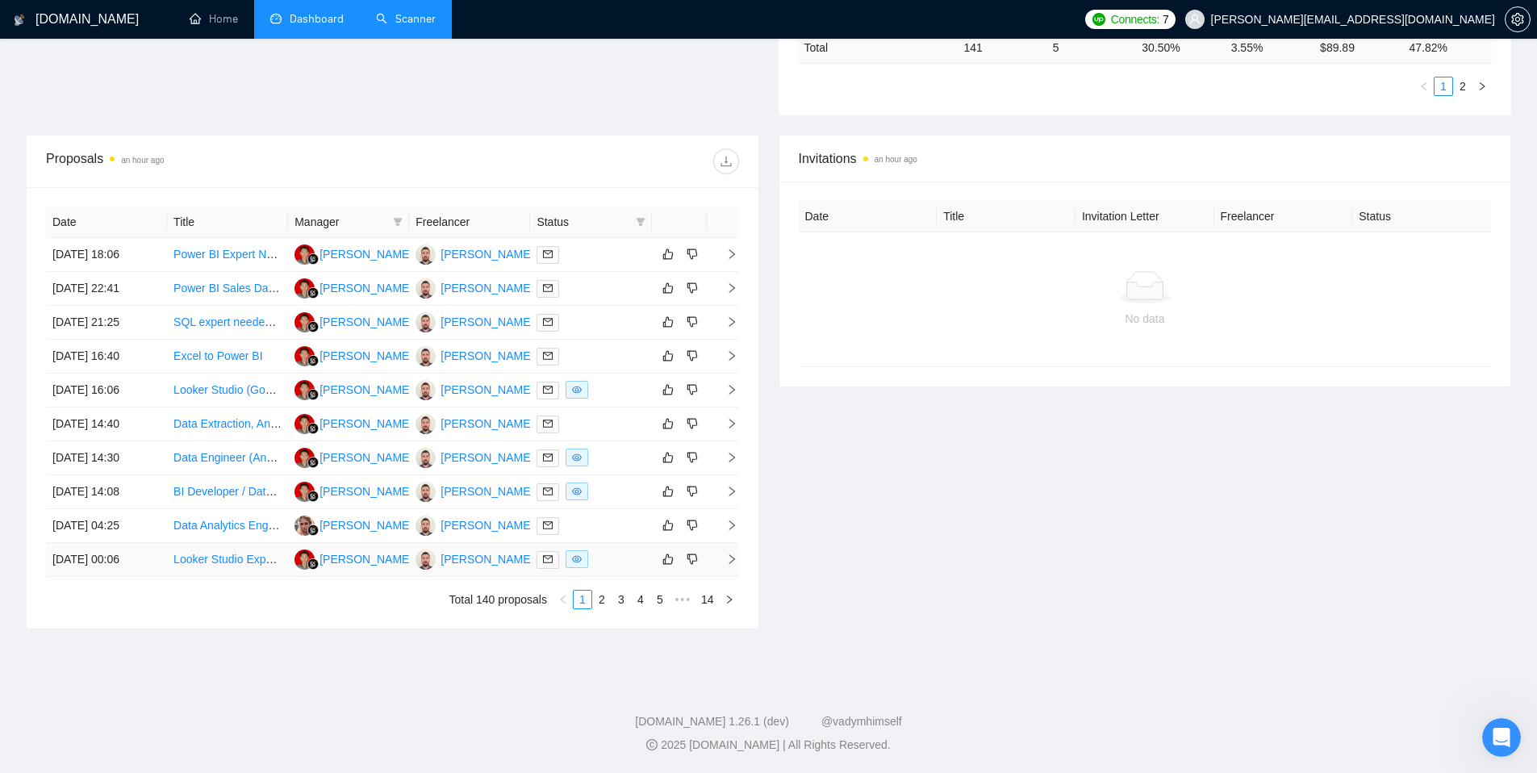
click at [580, 562] on icon "eye" at bounding box center [577, 559] width 10 height 10
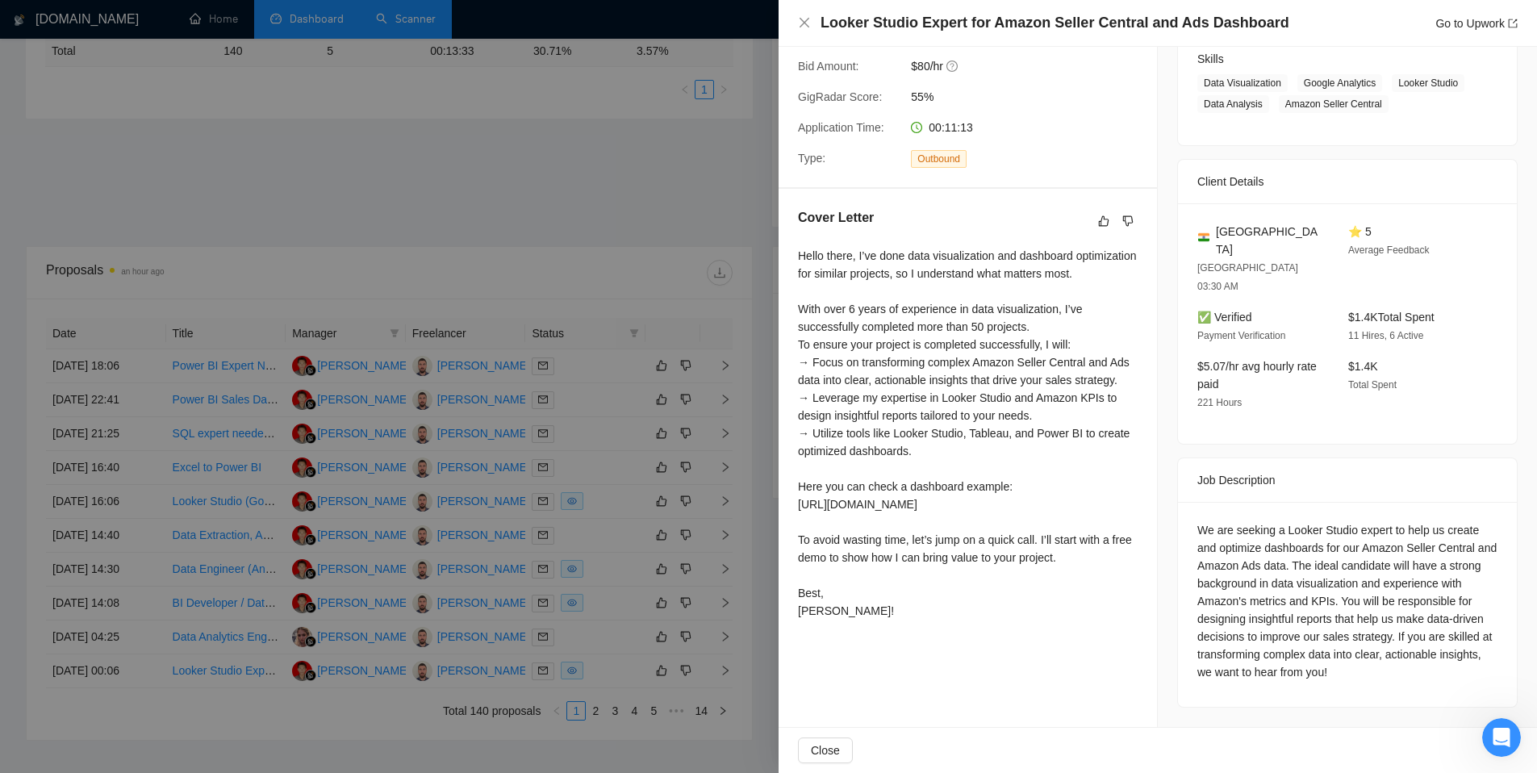
click at [690, 427] on div at bounding box center [768, 386] width 1537 height 773
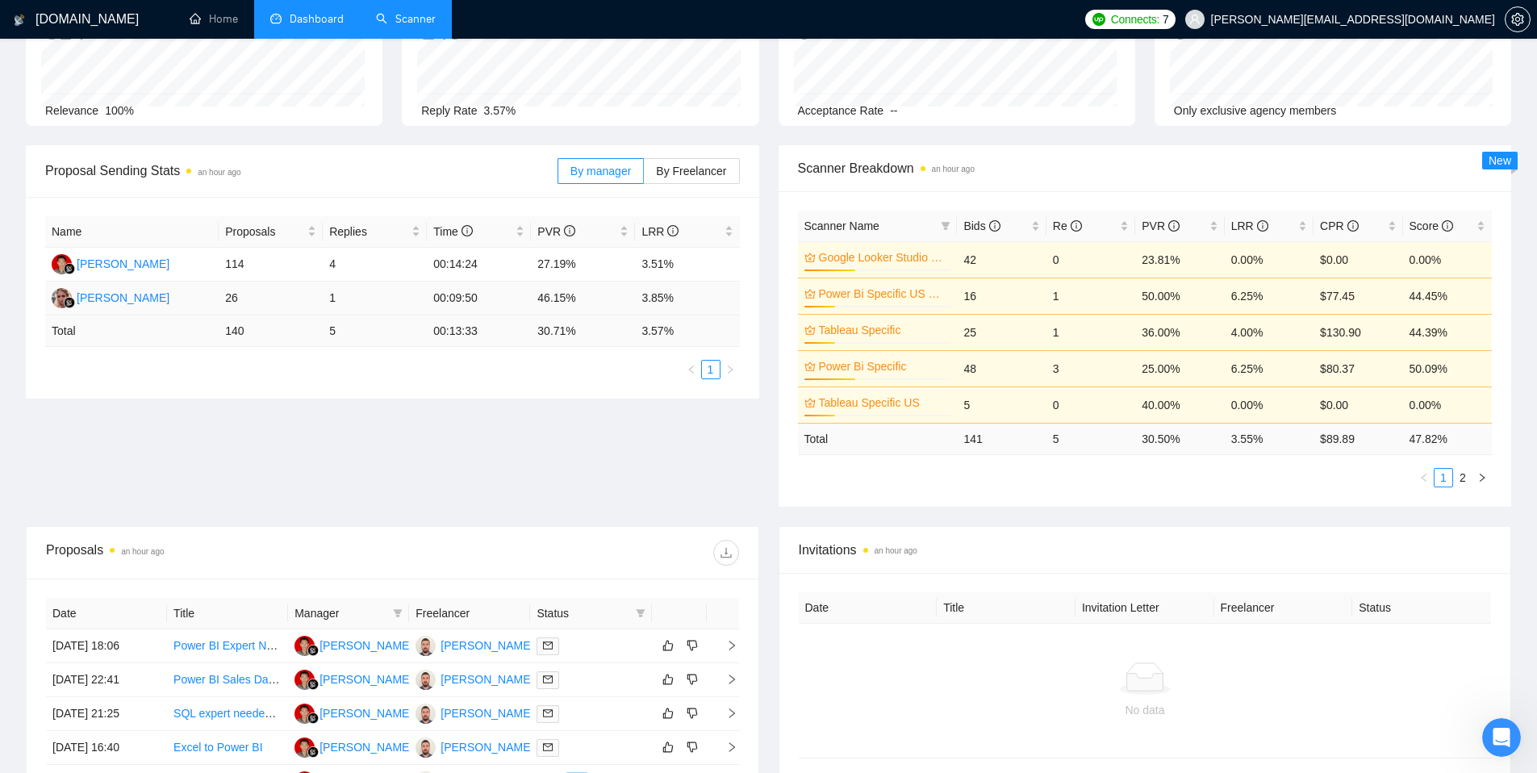
scroll to position [0, 0]
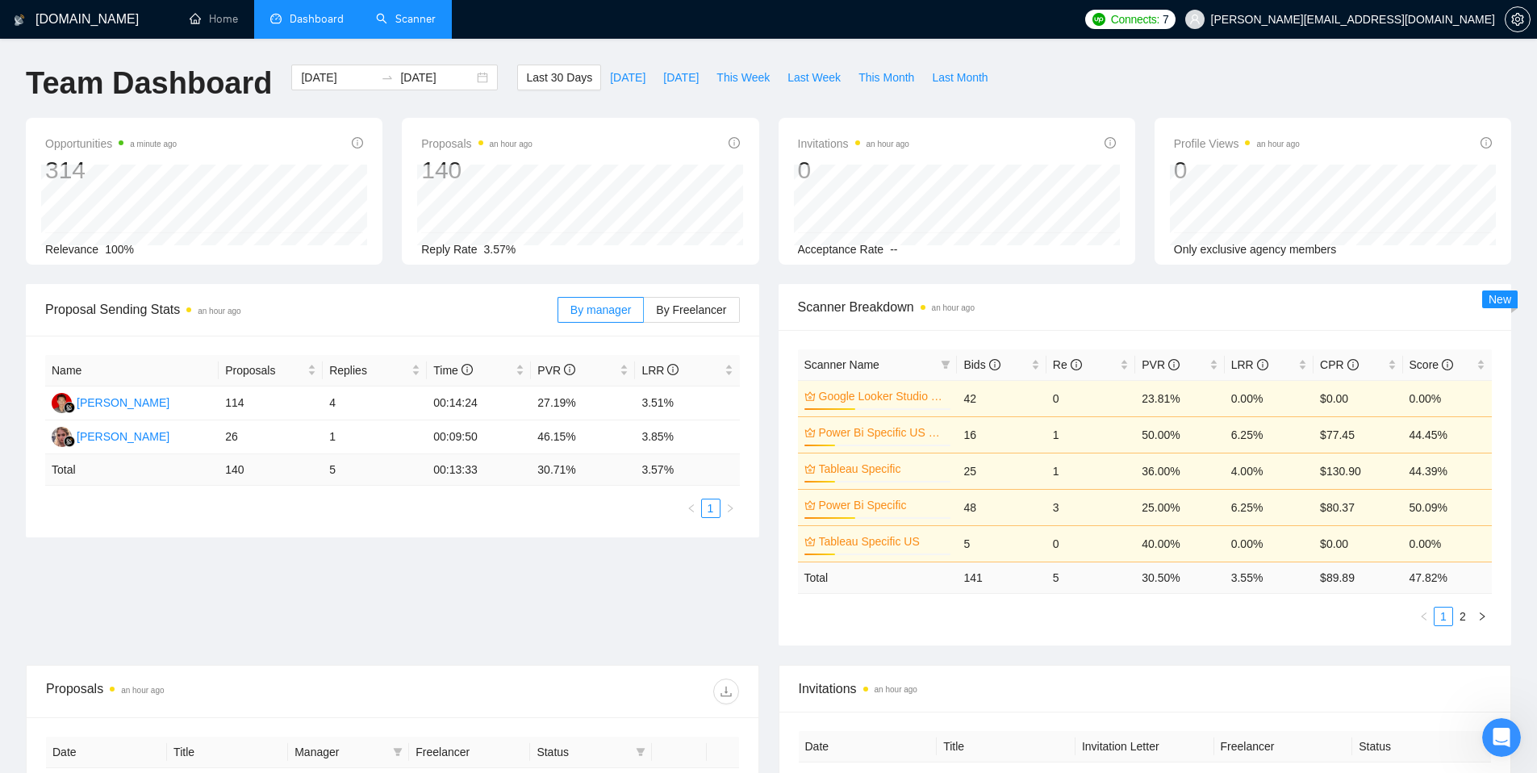
click at [391, 23] on link "Scanner" at bounding box center [406, 19] width 60 height 14
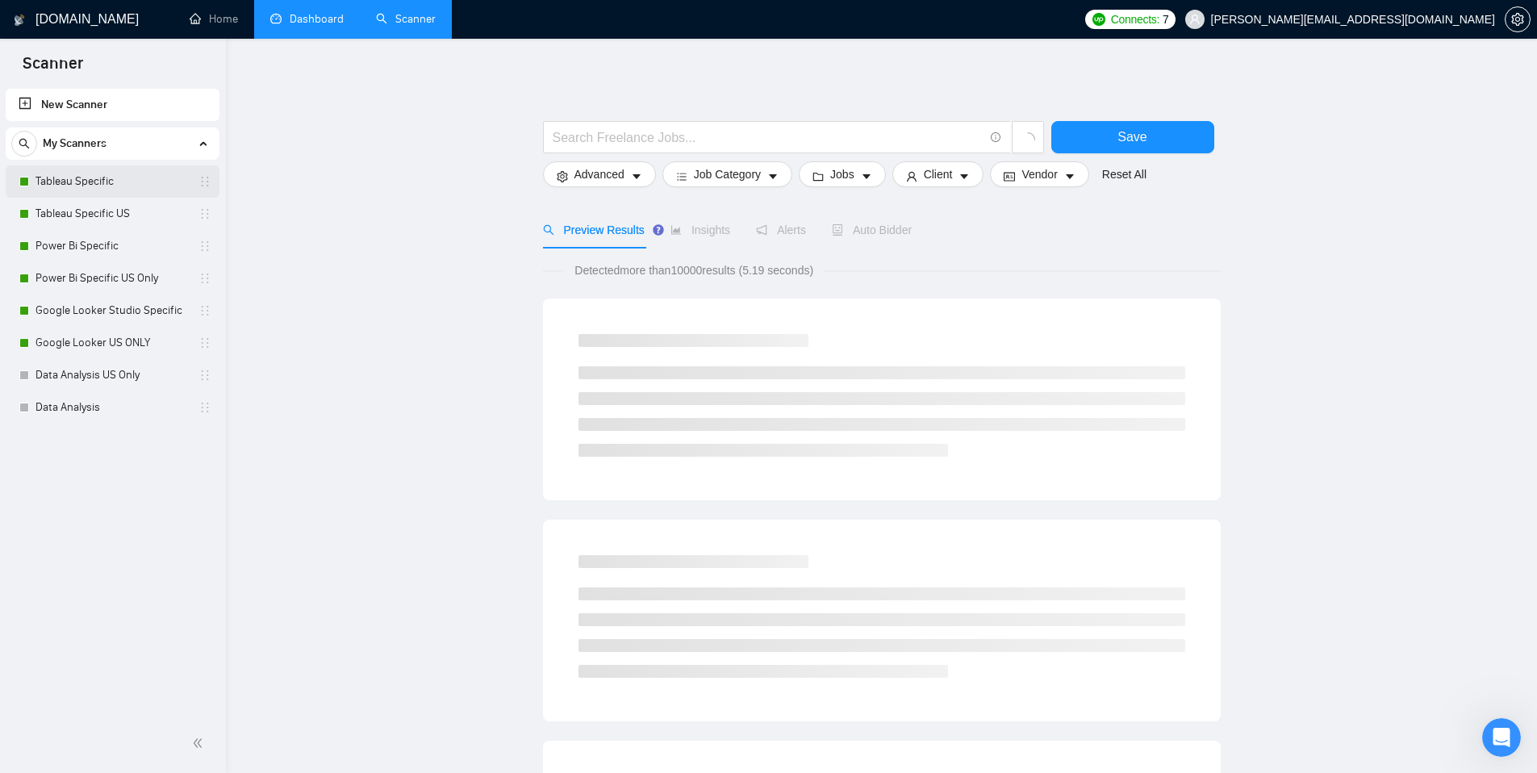
click at [111, 188] on link "Tableau Specific" at bounding box center [111, 181] width 153 height 32
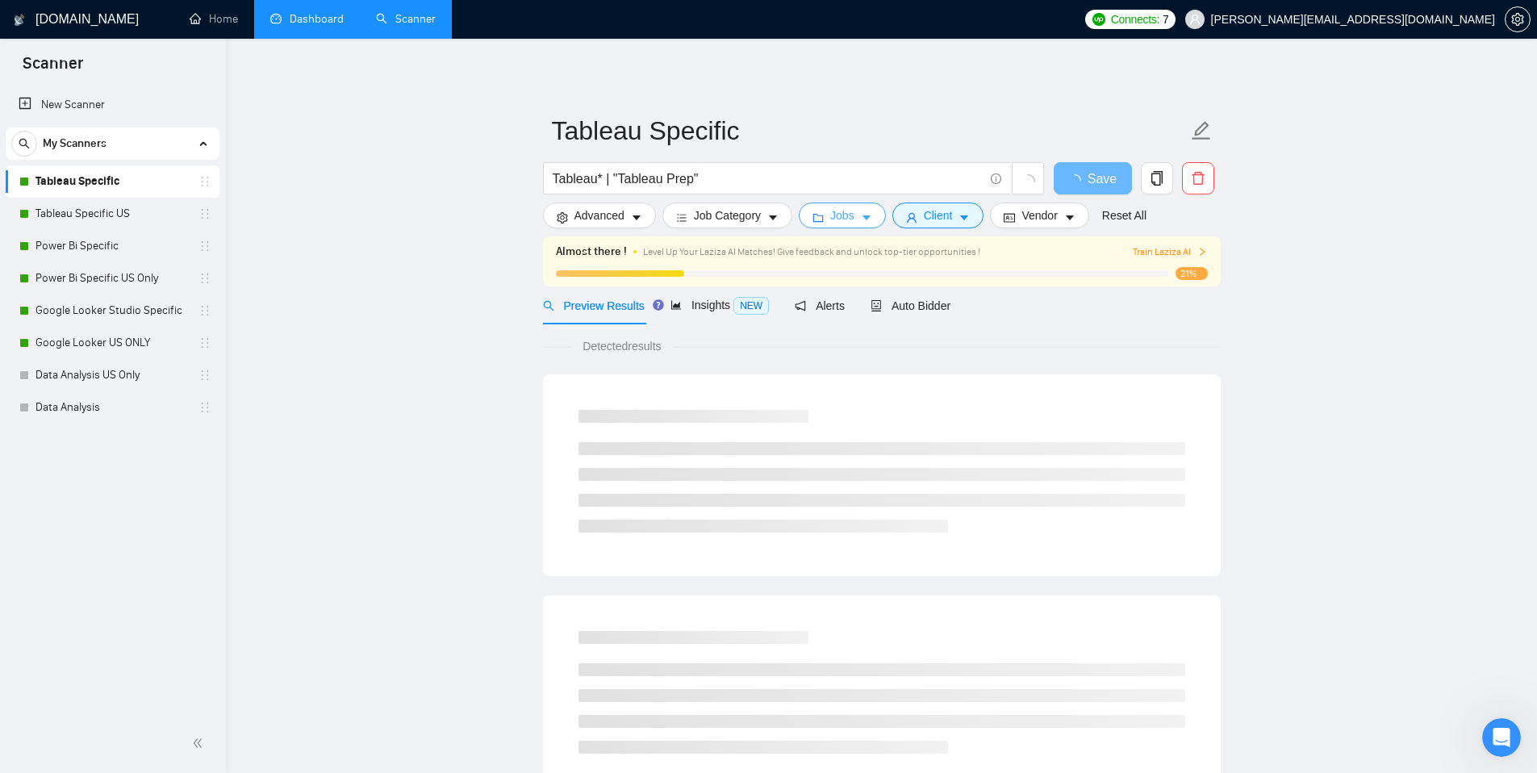
click at [854, 216] on span "Jobs" at bounding box center [842, 215] width 24 height 18
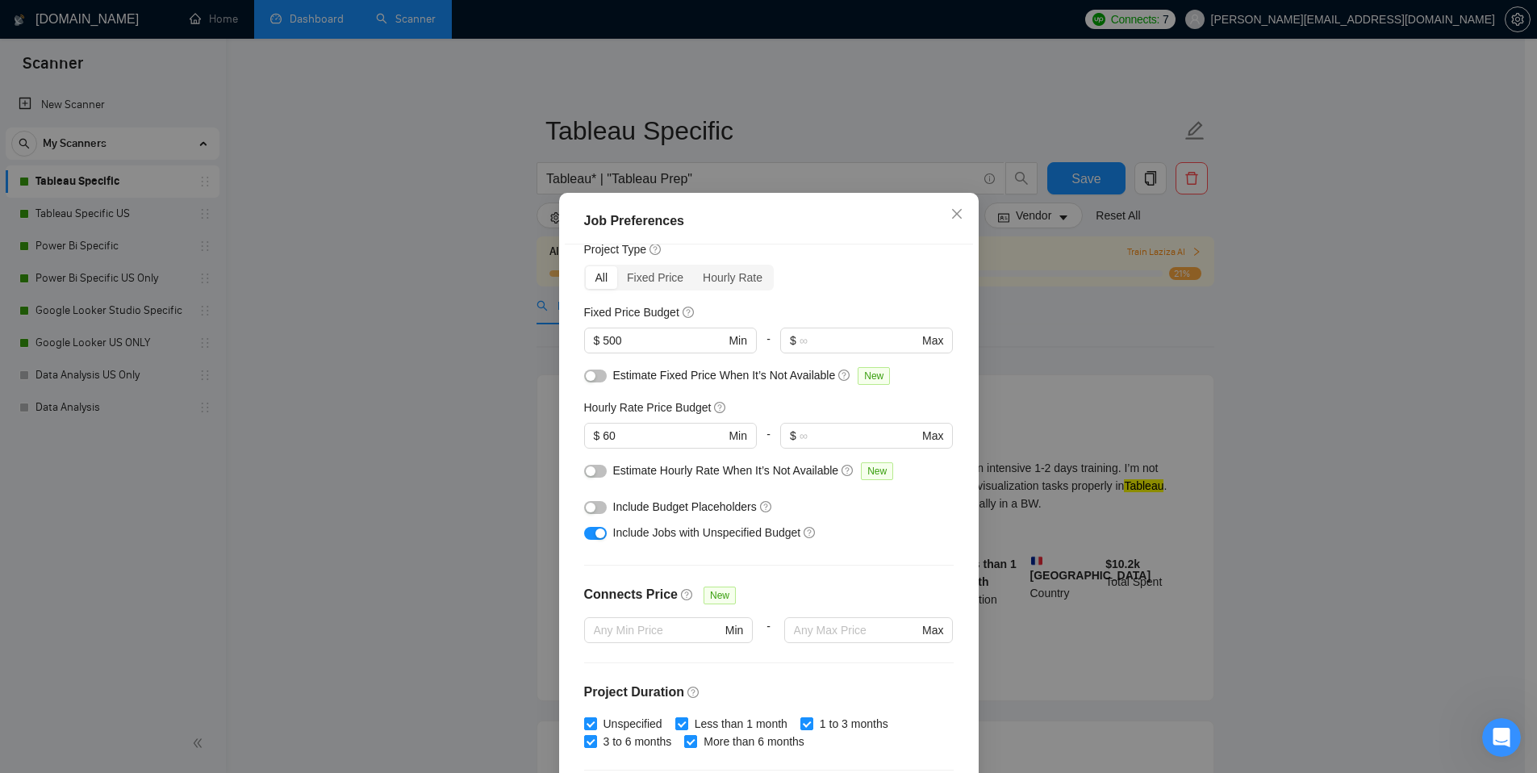
scroll to position [66, 0]
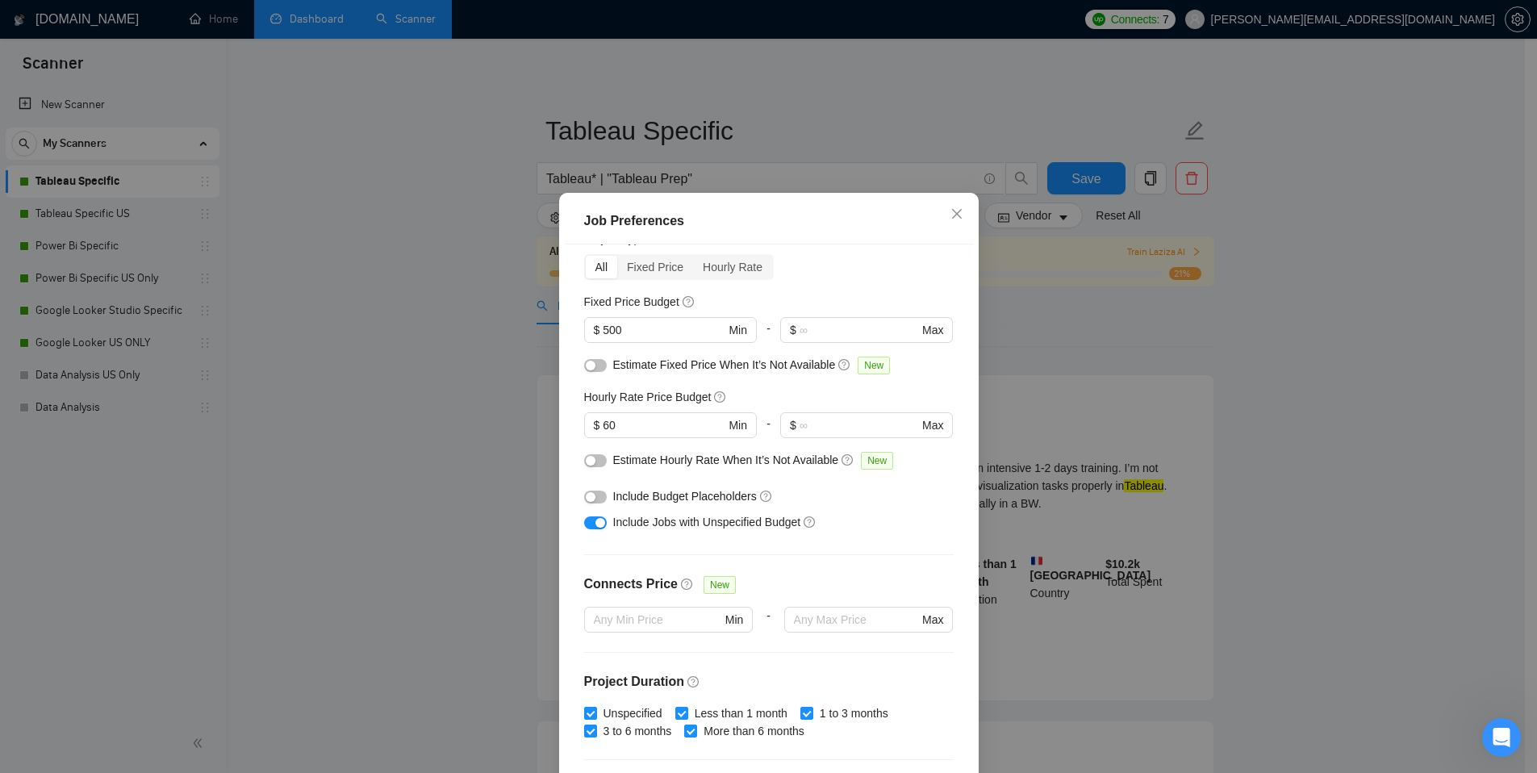
click at [595, 520] on div "button" at bounding box center [600, 523] width 10 height 10
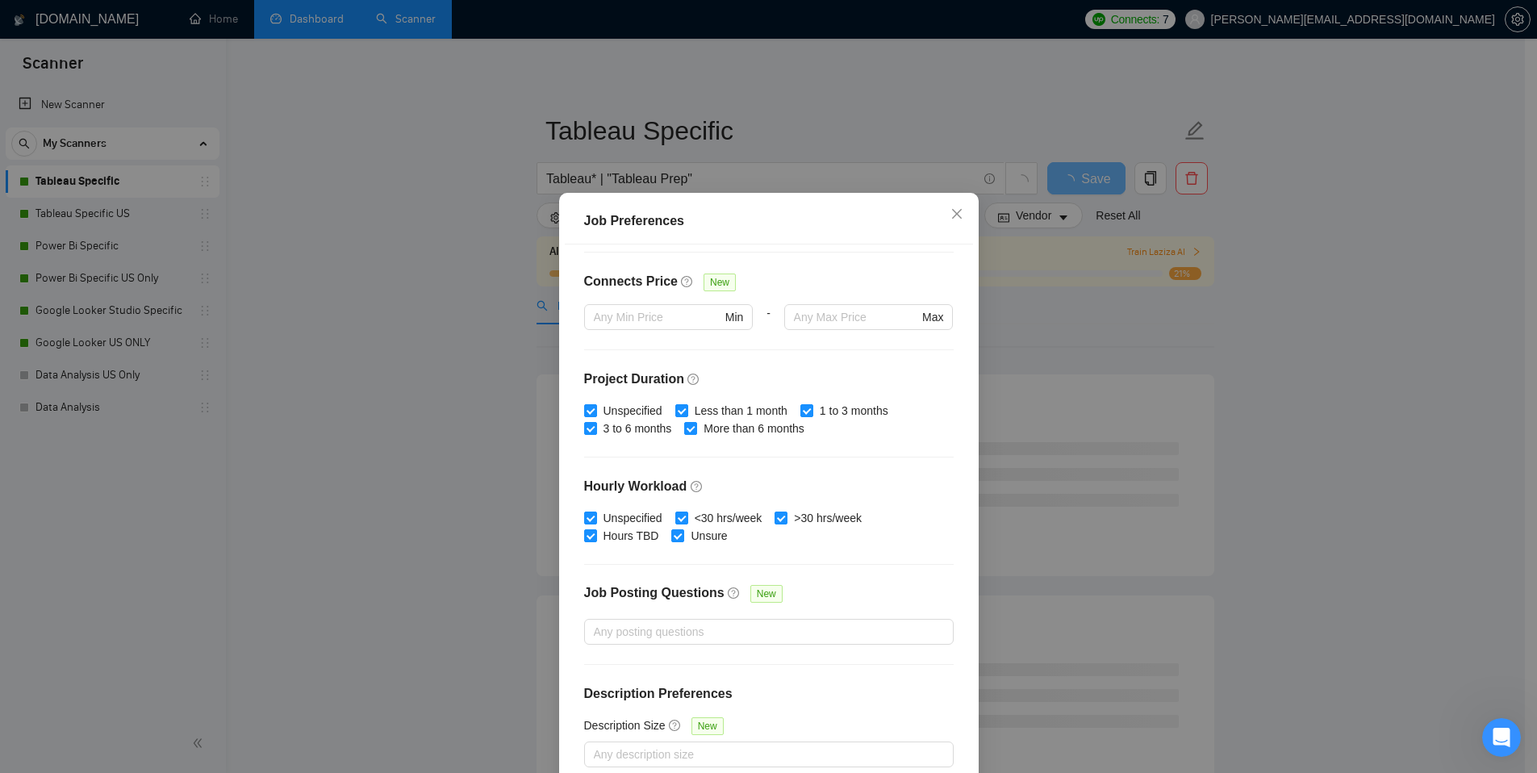
click at [1066, 322] on div "Job Preferences Budget Project Type All Fixed Price Hourly Rate Fixed Price Bud…" at bounding box center [768, 386] width 1537 height 773
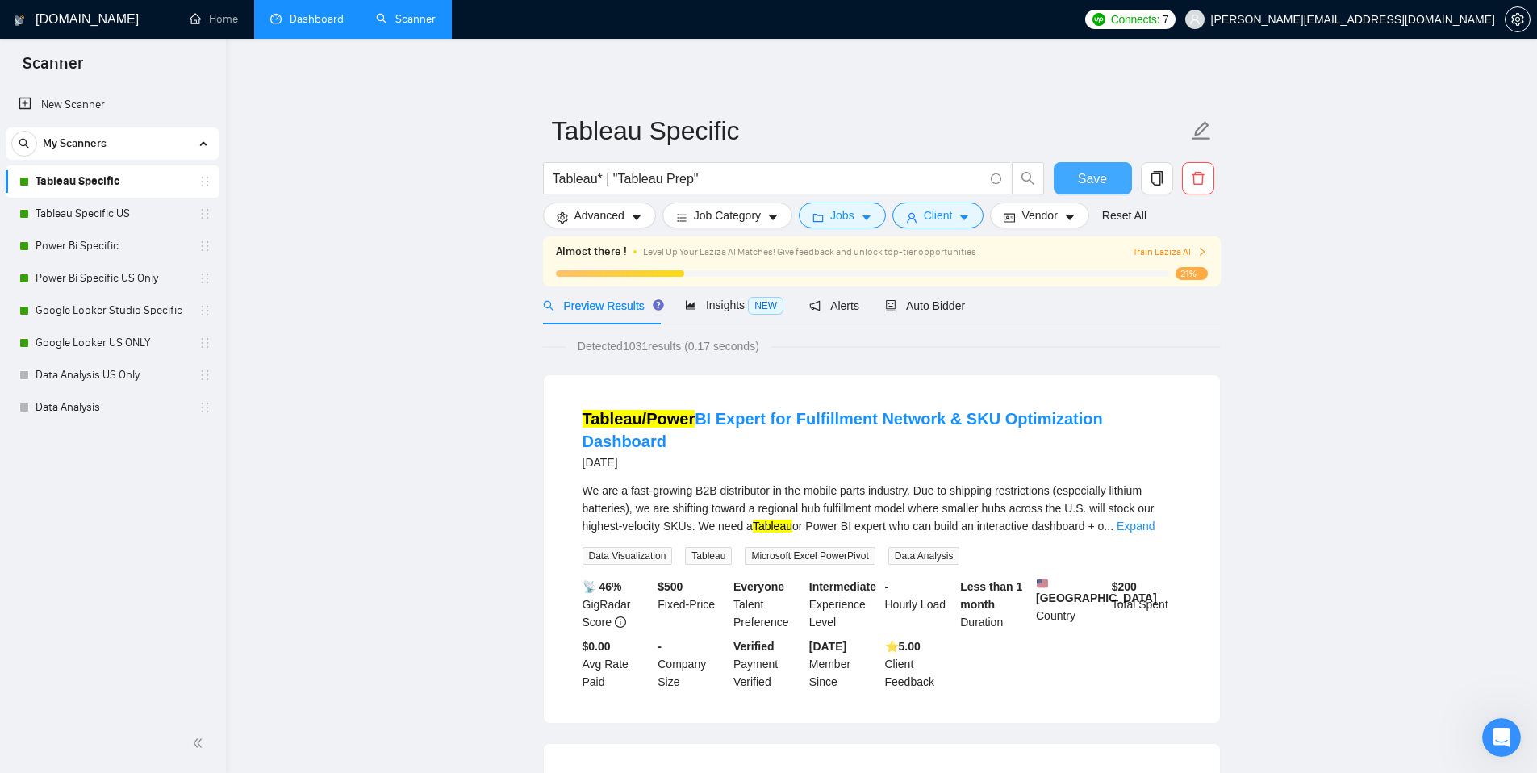
click at [1097, 175] on span "Save" at bounding box center [1092, 179] width 29 height 20
click at [797, 394] on li "Tableau/Power BI Expert for Fulfillment Network & SKU Optimization Dashboard [D…" at bounding box center [881, 548] width 637 height 309
click at [132, 225] on link "Tableau Specific US" at bounding box center [111, 214] width 153 height 32
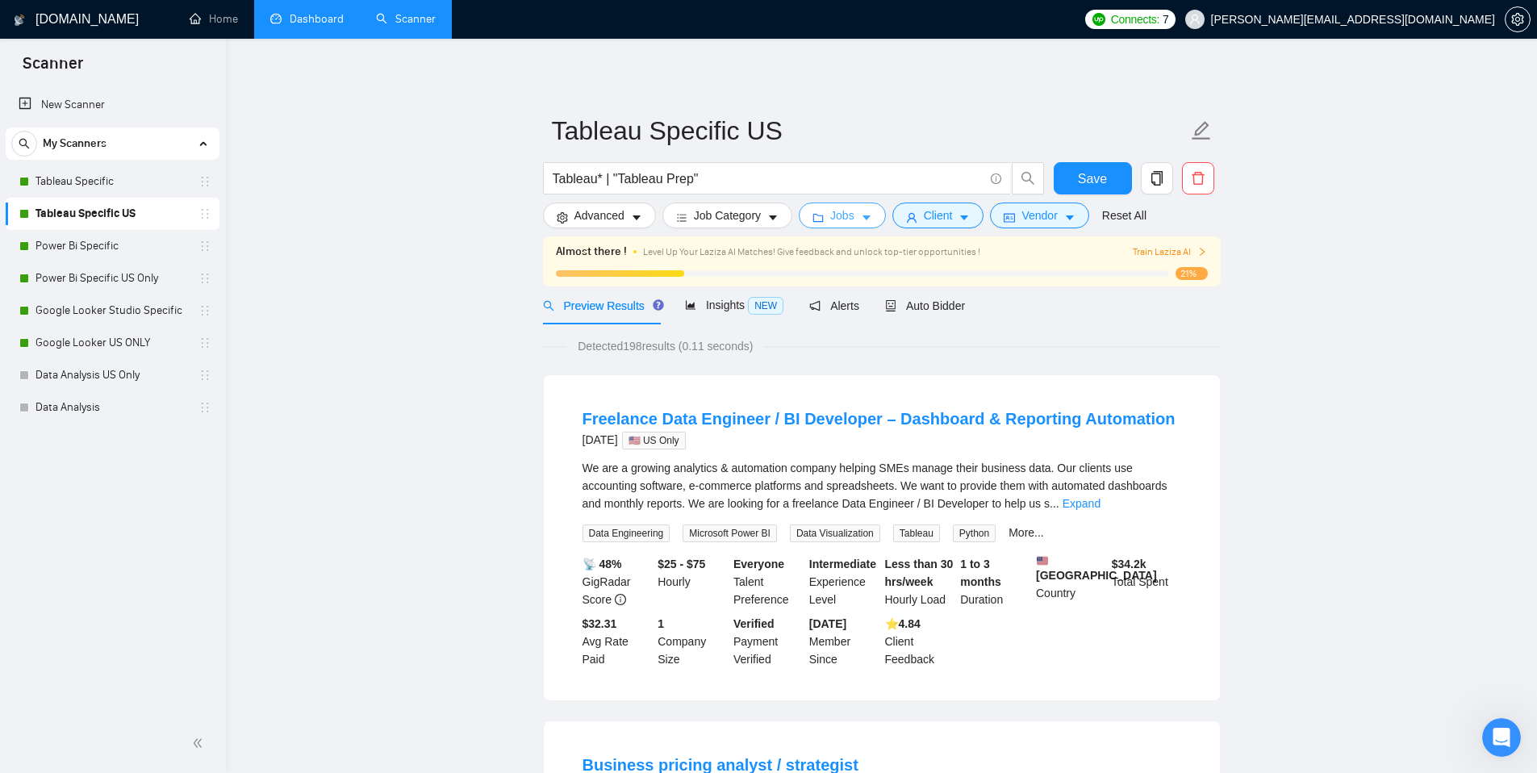
click at [846, 221] on span "Jobs" at bounding box center [842, 215] width 24 height 18
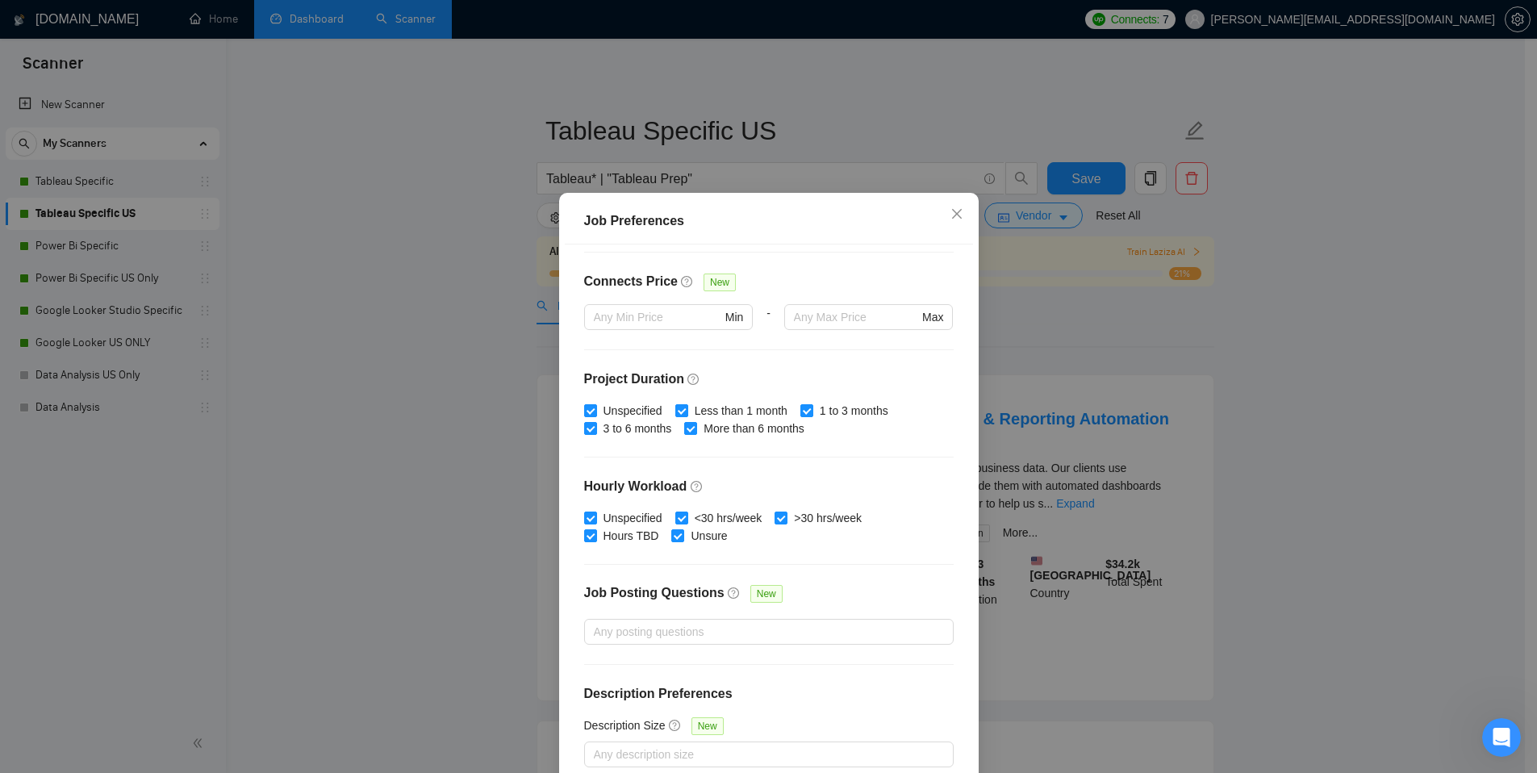
click at [490, 385] on div "Job Preferences Budget Project Type All Fixed Price Hourly Rate Fixed Price Bud…" at bounding box center [768, 386] width 1537 height 773
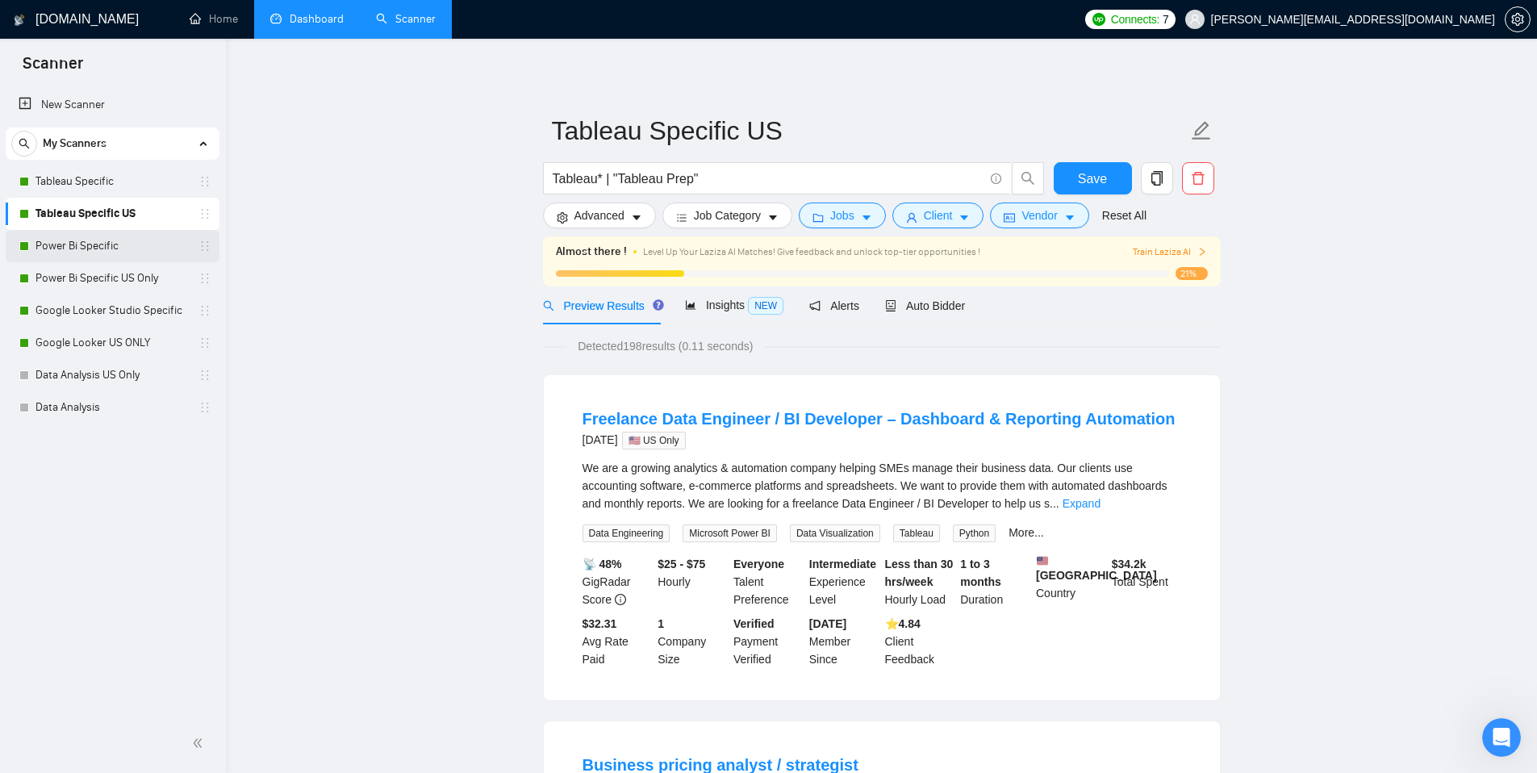
click at [145, 248] on link "Power Bi Specific" at bounding box center [111, 246] width 153 height 32
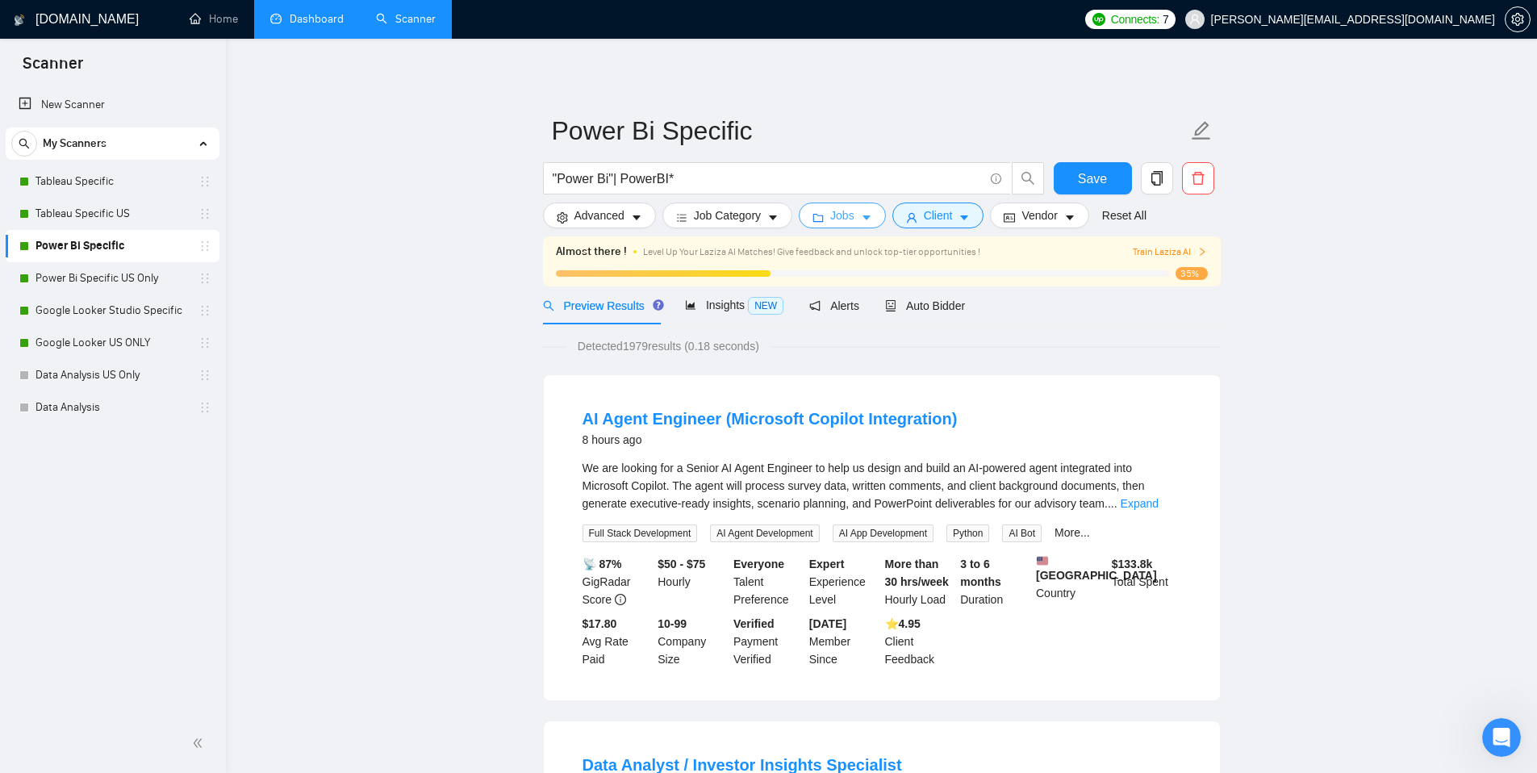
click at [872, 215] on icon "caret-down" at bounding box center [866, 217] width 11 height 11
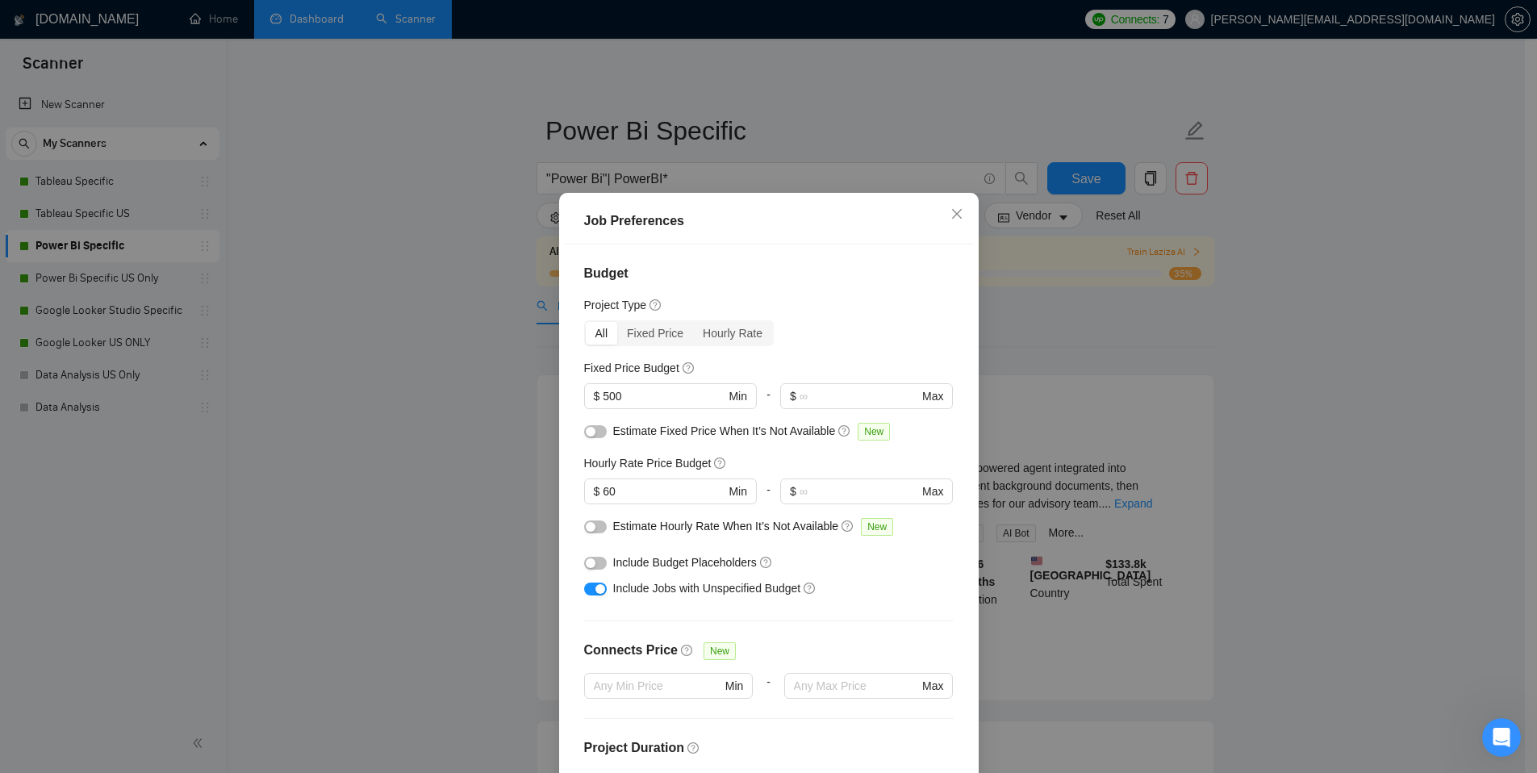
scroll to position [150, 0]
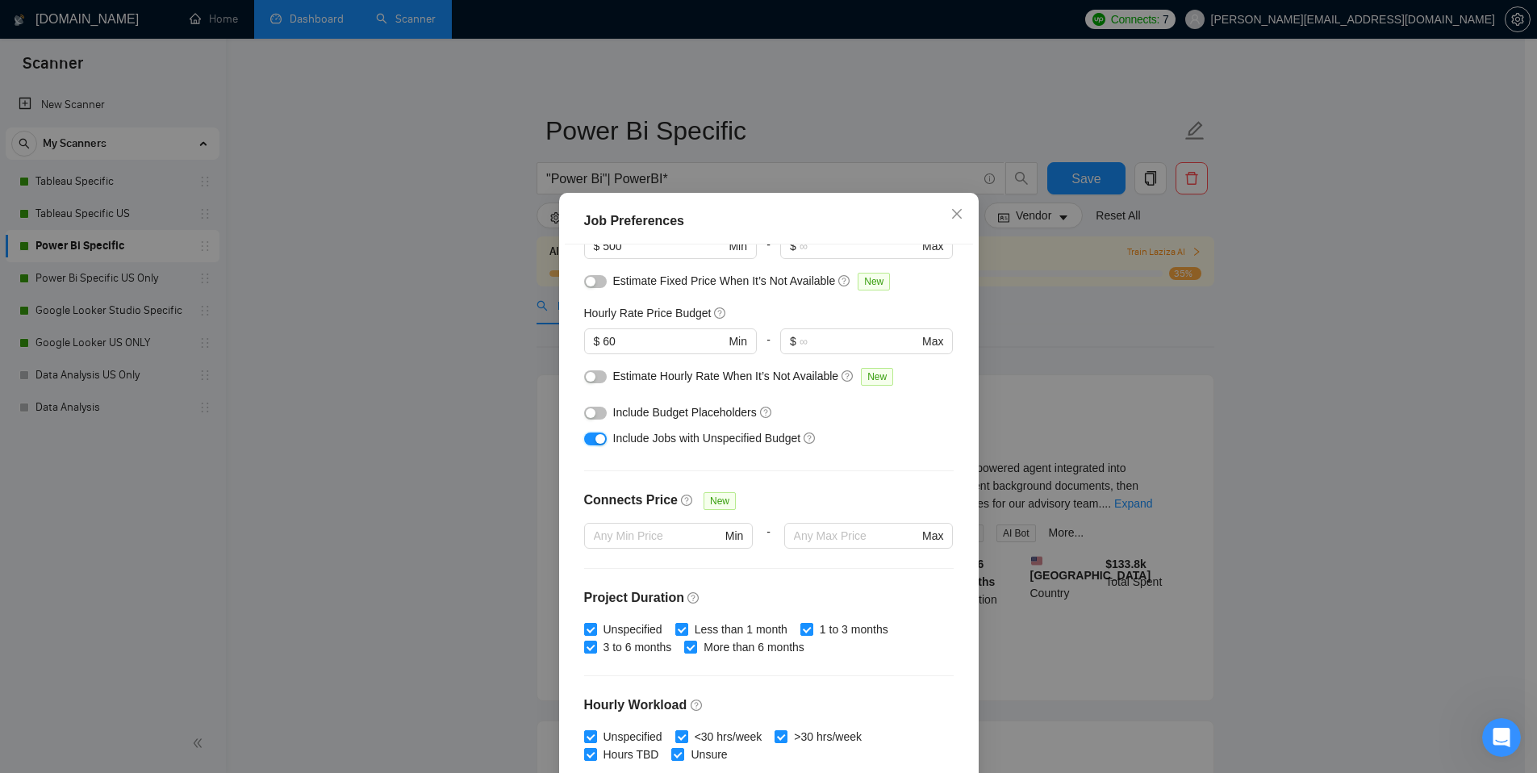
click at [595, 434] on div "button" at bounding box center [600, 439] width 10 height 10
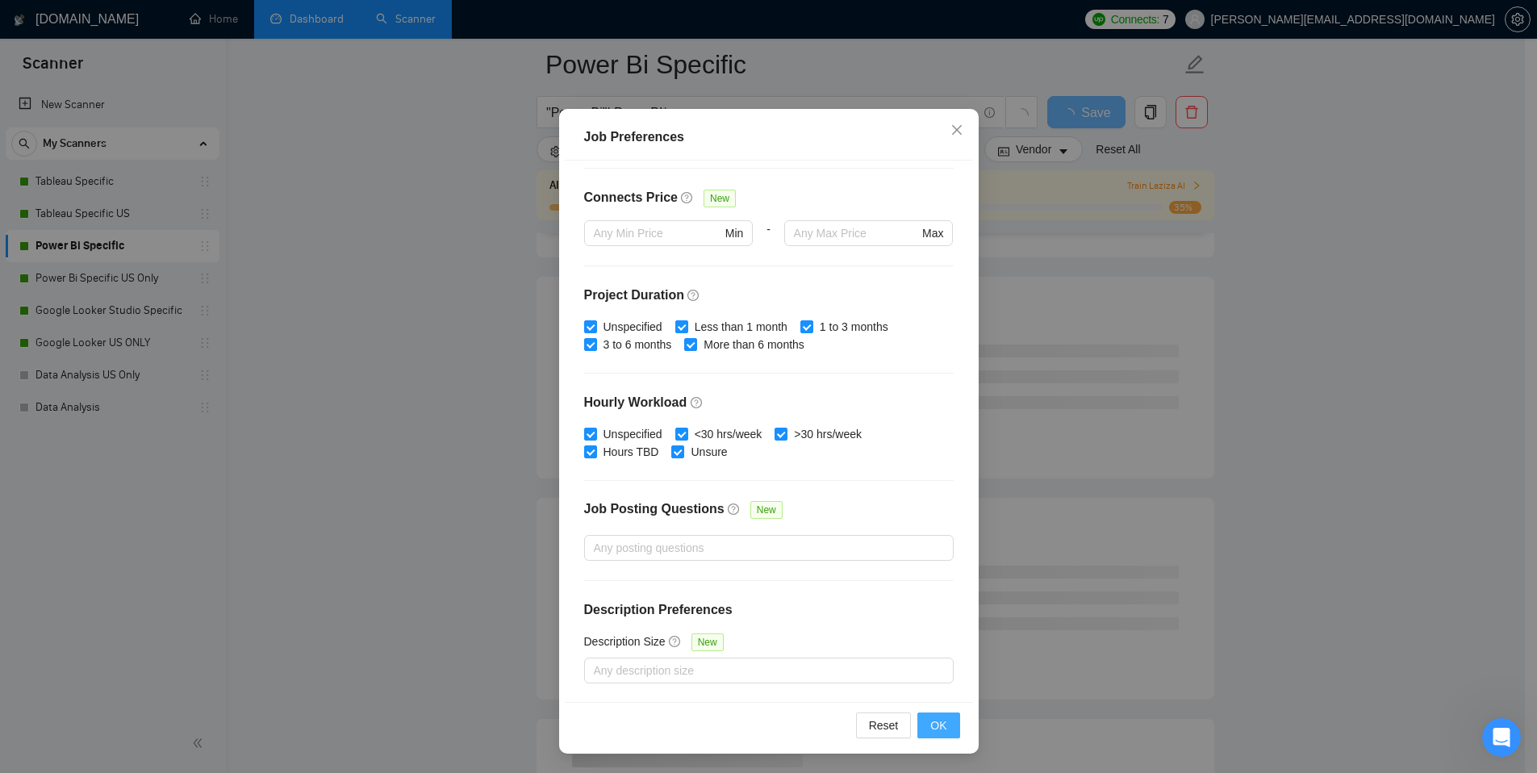
scroll to position [638, 0]
click at [938, 719] on span "OK" at bounding box center [938, 725] width 16 height 18
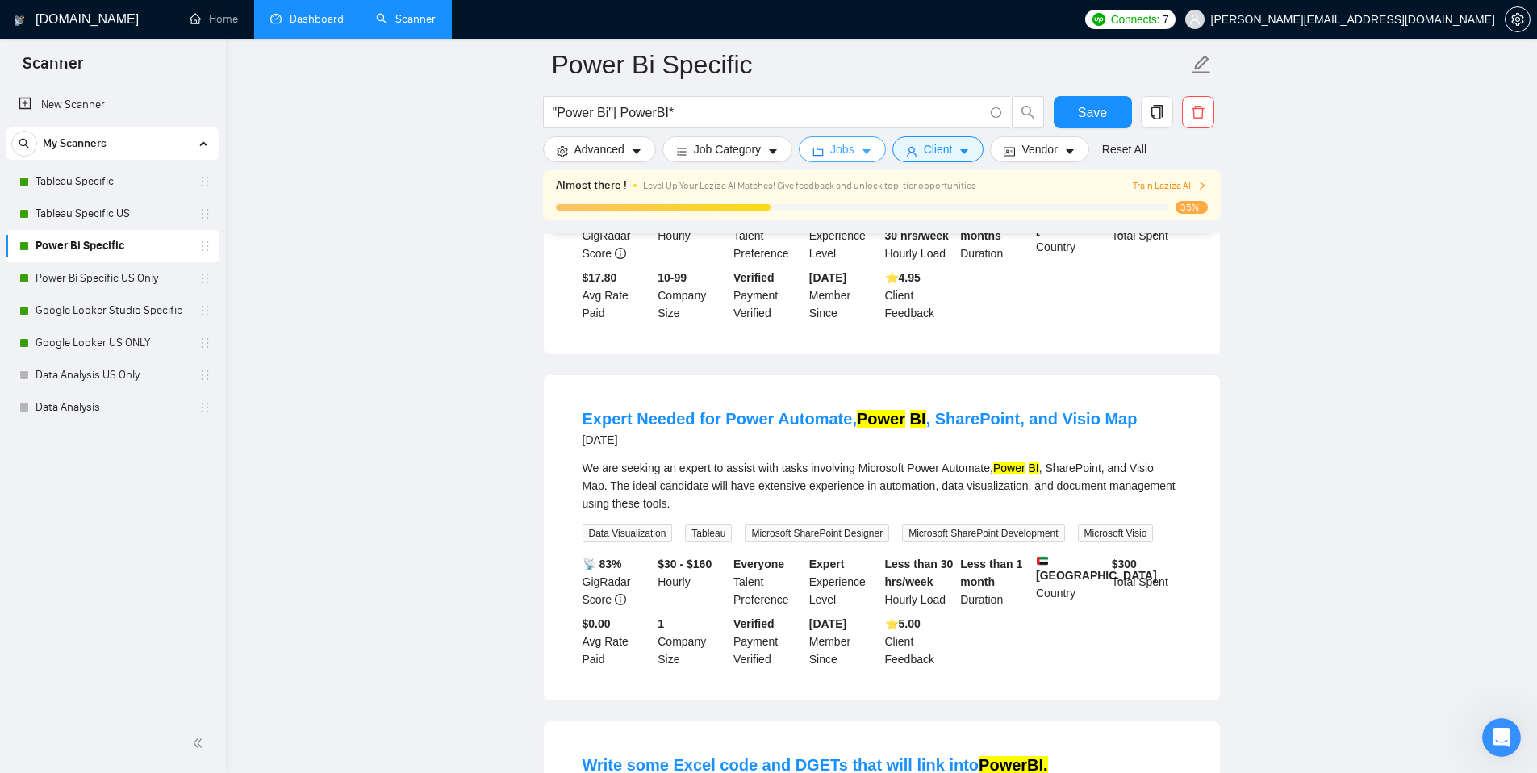
scroll to position [0, 0]
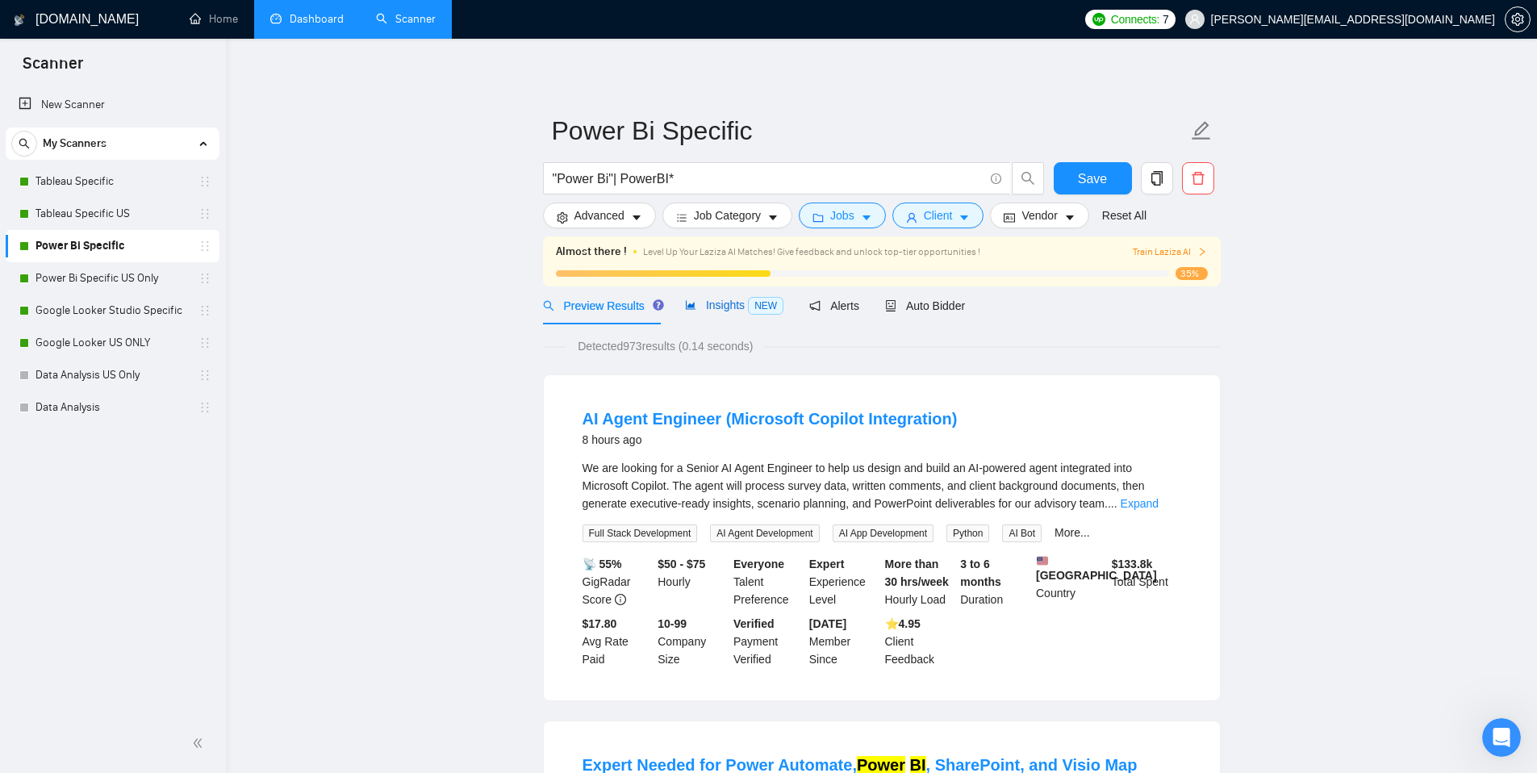
click at [735, 309] on span "Insights NEW" at bounding box center [734, 304] width 98 height 13
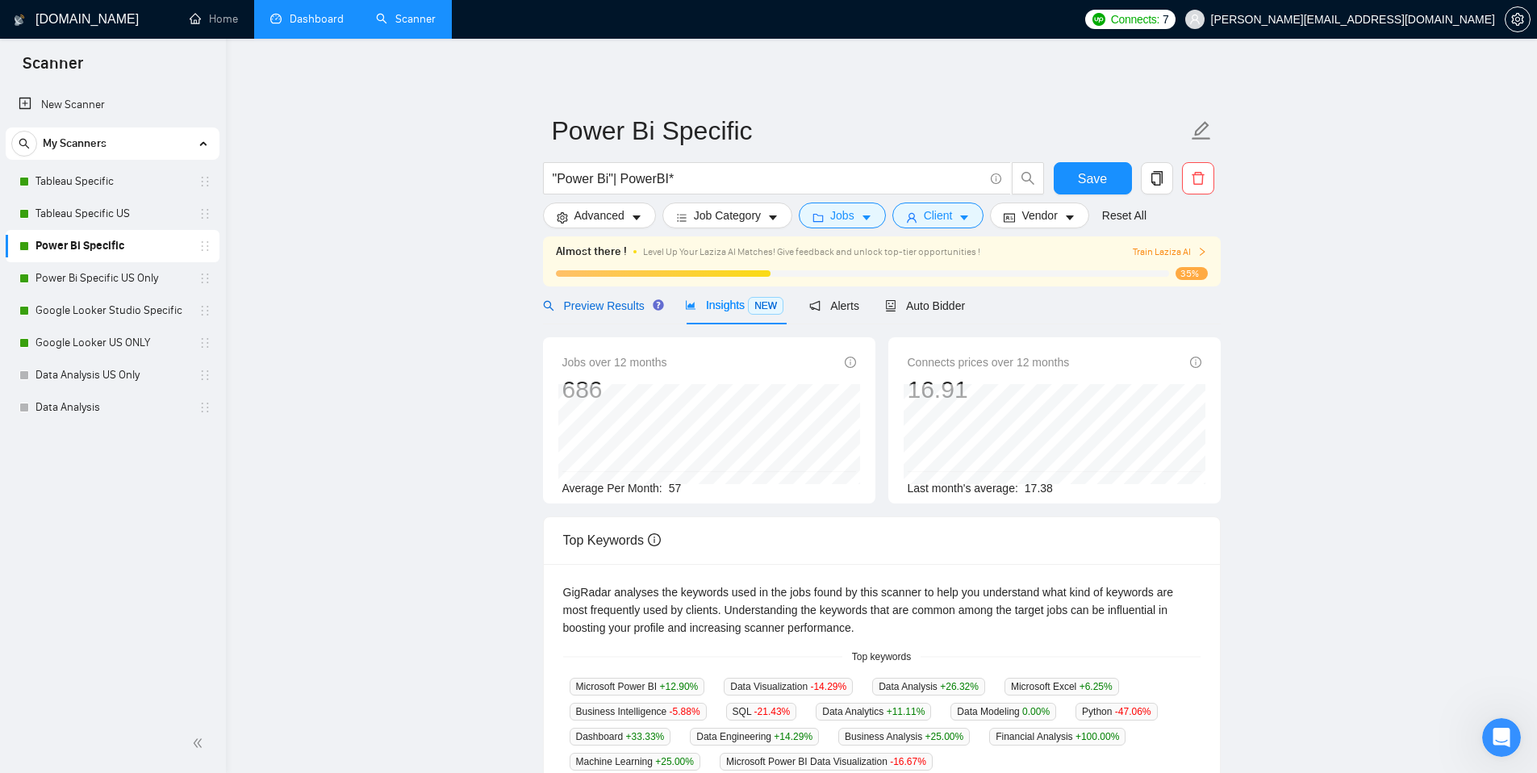
click at [633, 313] on div "Preview Results" at bounding box center [601, 306] width 116 height 18
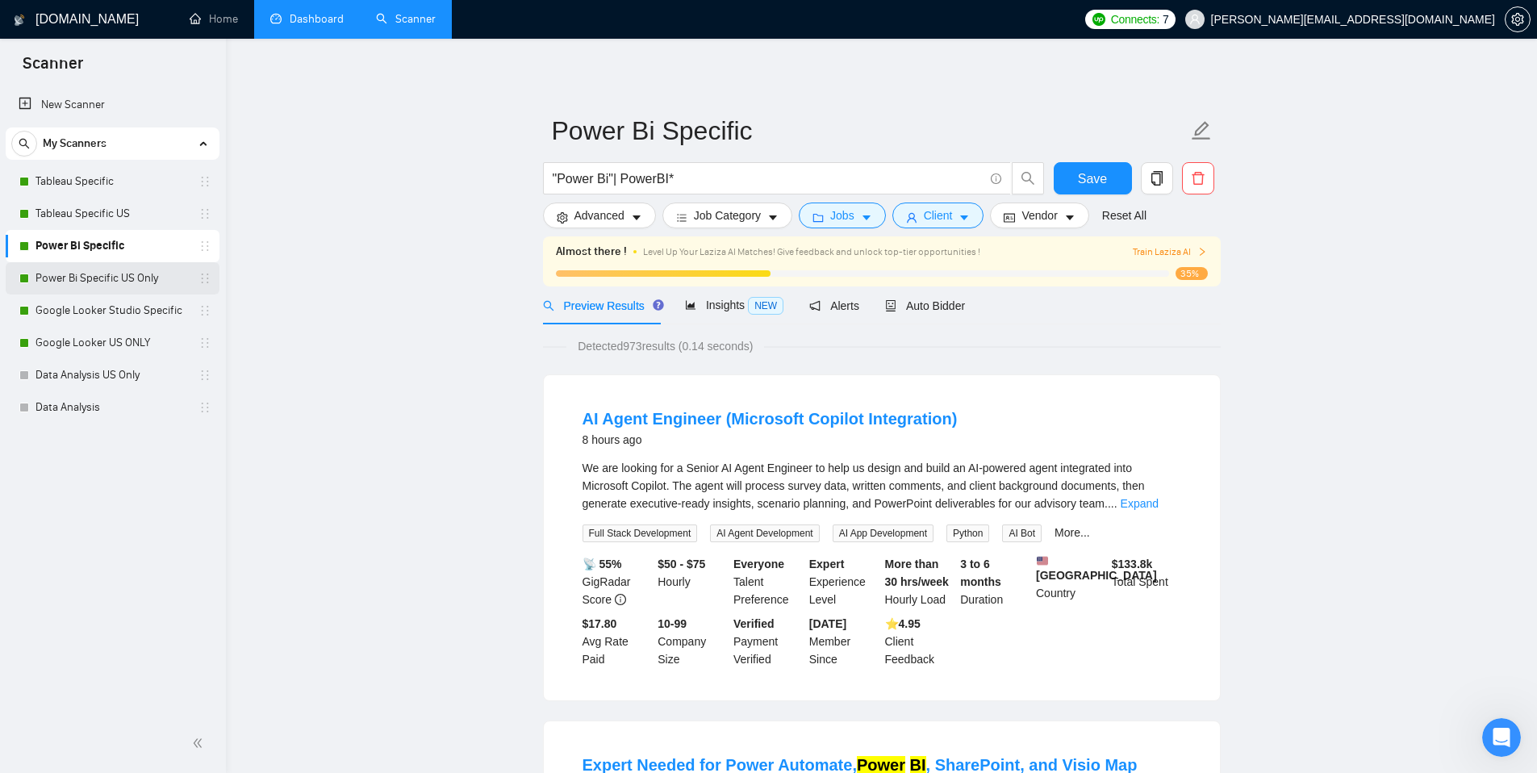
click at [125, 283] on link "Power Bi Specific US Only" at bounding box center [111, 278] width 153 height 32
click at [1078, 187] on span "Save" at bounding box center [1092, 179] width 29 height 20
click at [142, 281] on link "Power Bi Specific US Only" at bounding box center [111, 278] width 153 height 32
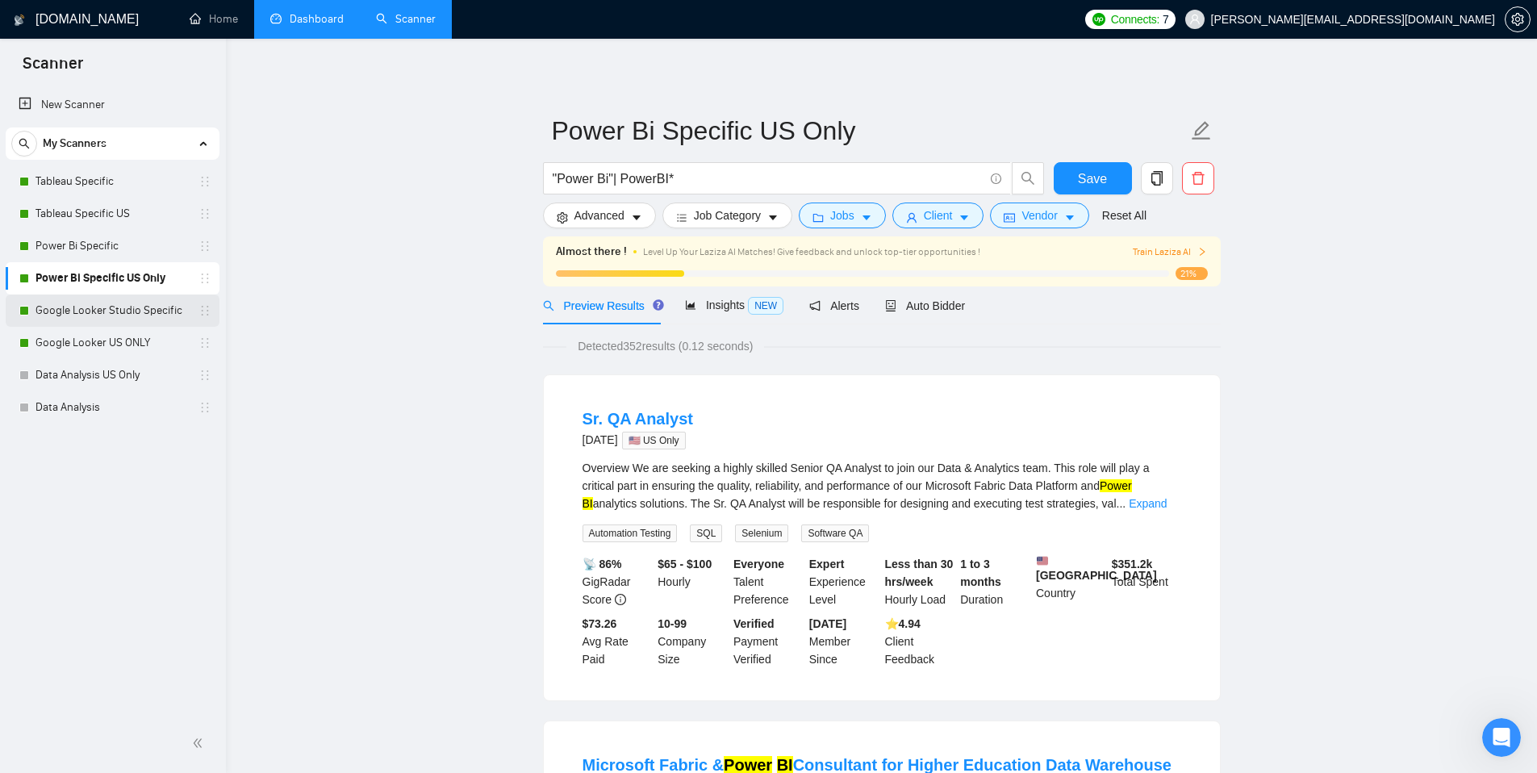
click at [125, 304] on link "Google Looker Studio Specific" at bounding box center [111, 310] width 153 height 32
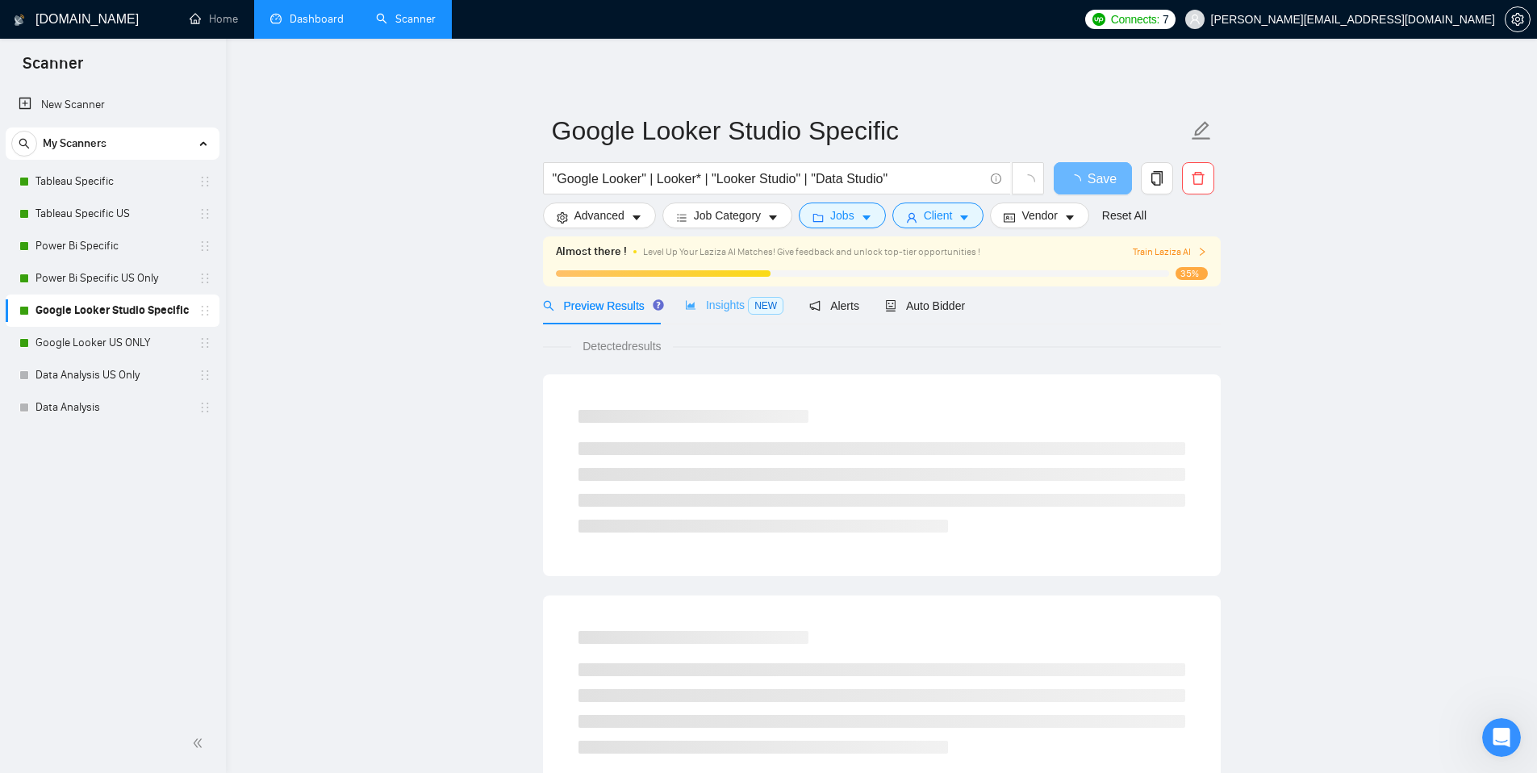
click at [724, 315] on div "Insights NEW" at bounding box center [734, 305] width 98 height 38
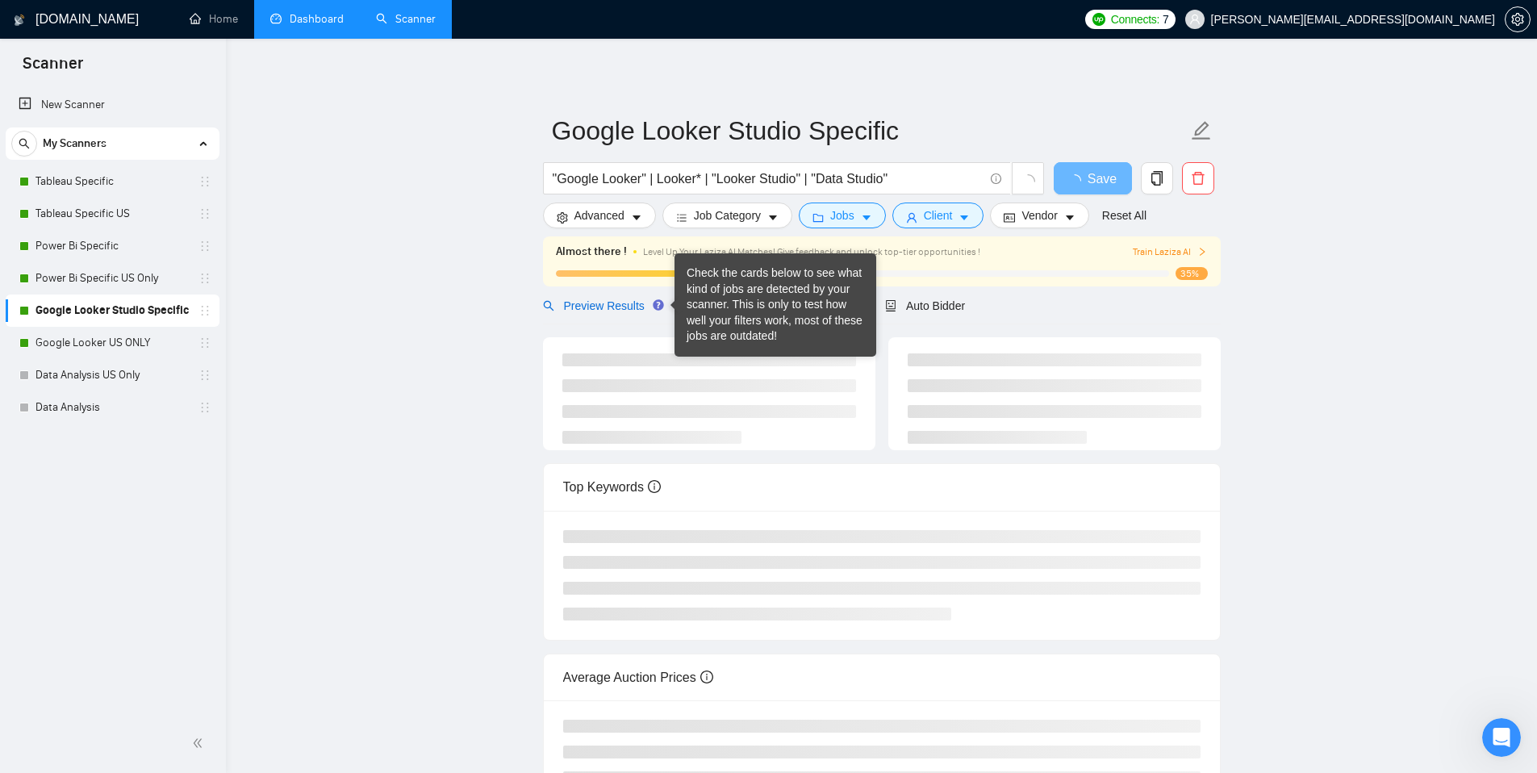
click at [635, 306] on span "Preview Results" at bounding box center [601, 305] width 116 height 13
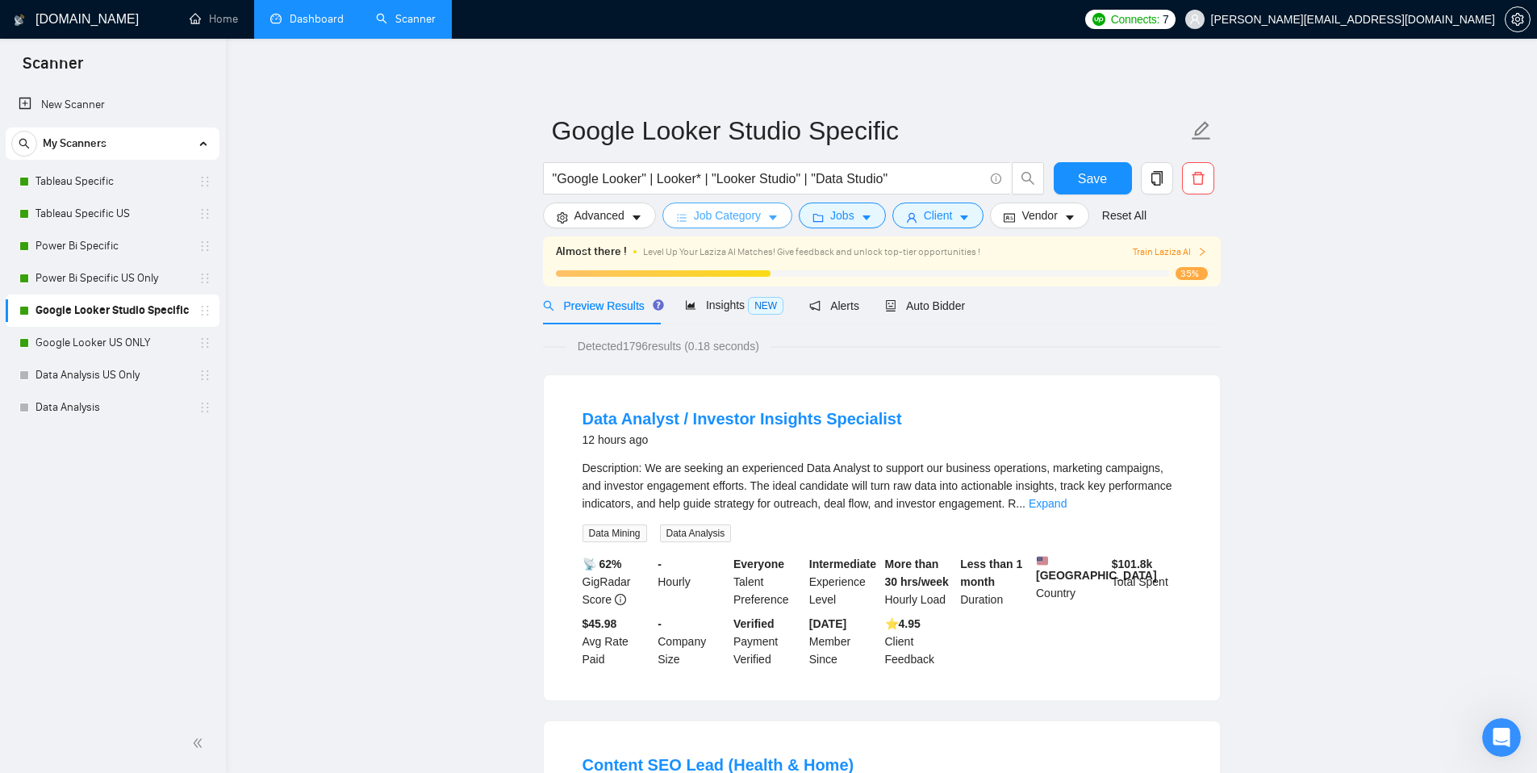
click at [757, 223] on span "Job Category" at bounding box center [727, 215] width 67 height 18
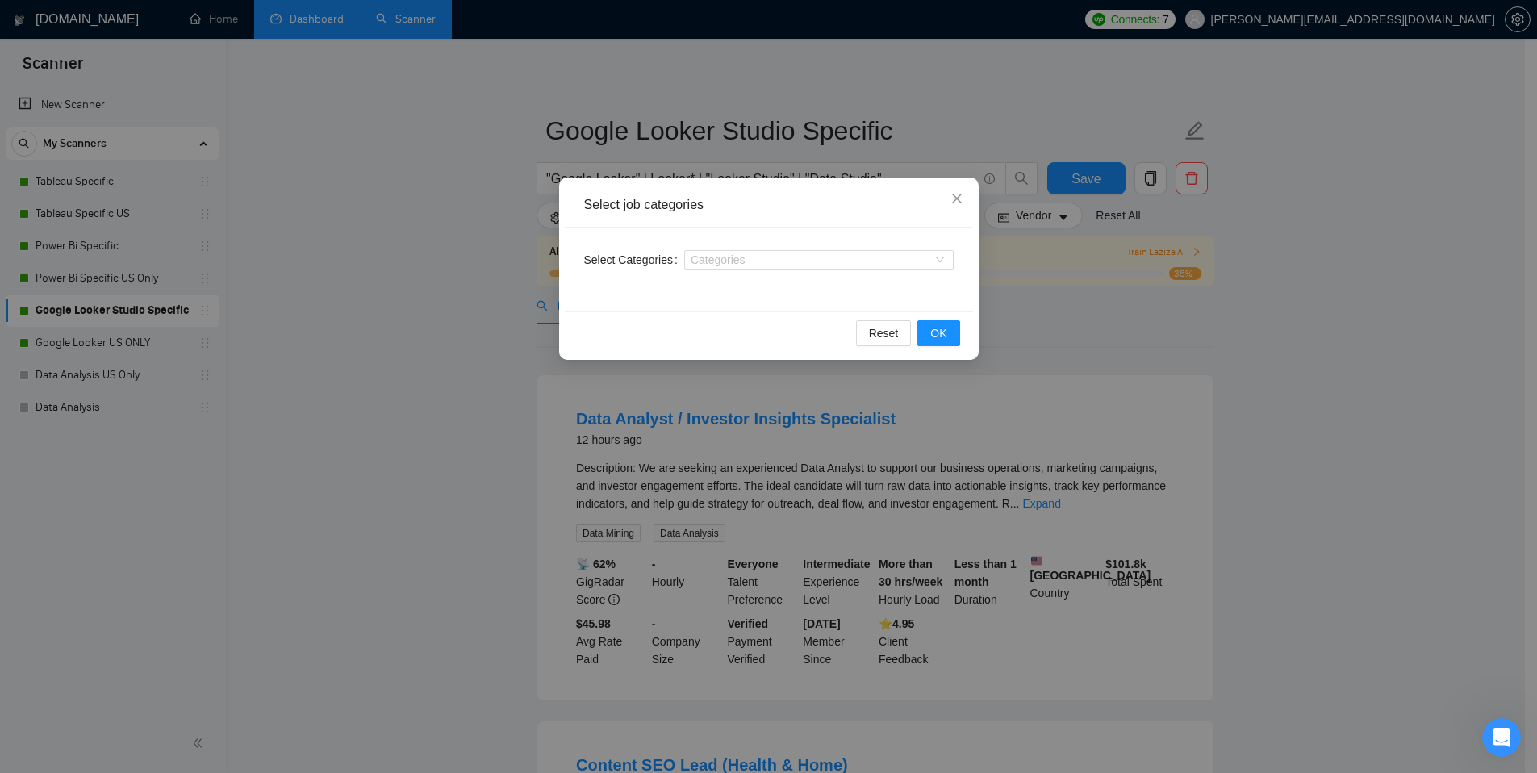
click at [753, 327] on div "Reset OK" at bounding box center [769, 332] width 408 height 43
drag, startPoint x: 957, startPoint y: 201, endPoint x: 916, endPoint y: 215, distance: 43.4
click at [957, 201] on icon "close" at bounding box center [956, 199] width 10 height 10
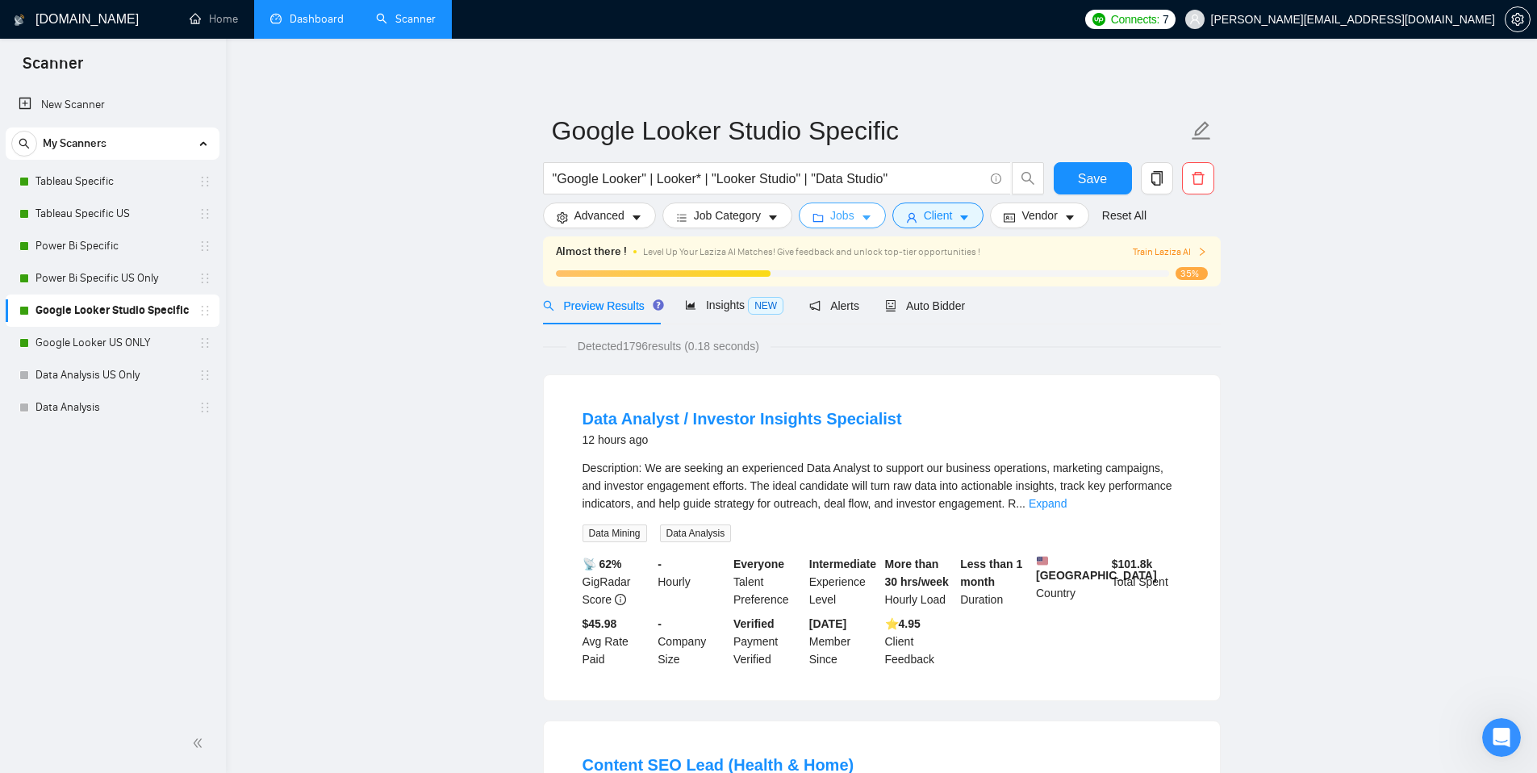
click at [851, 219] on span "Jobs" at bounding box center [842, 215] width 24 height 18
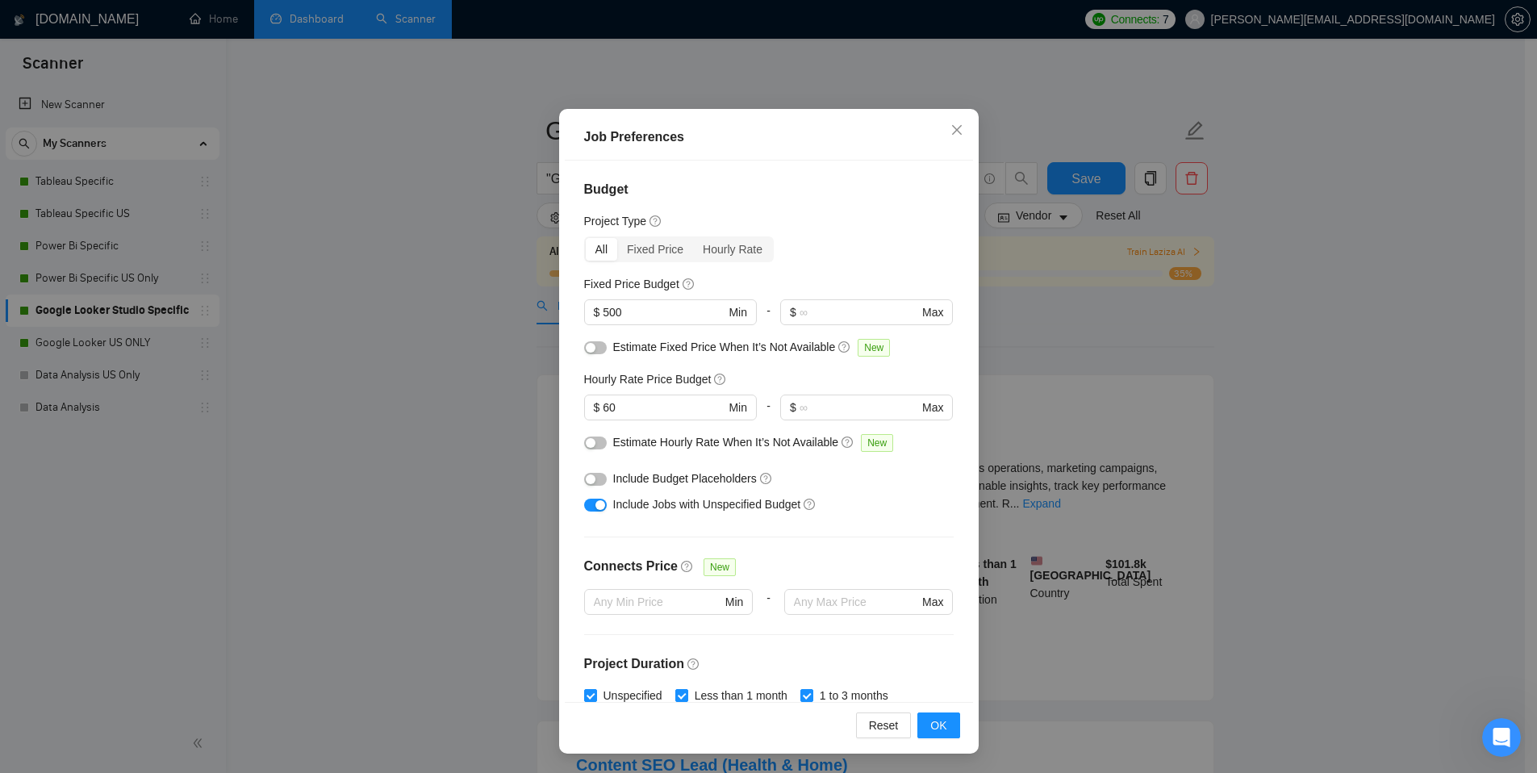
click at [596, 507] on div "button" at bounding box center [600, 505] width 10 height 10
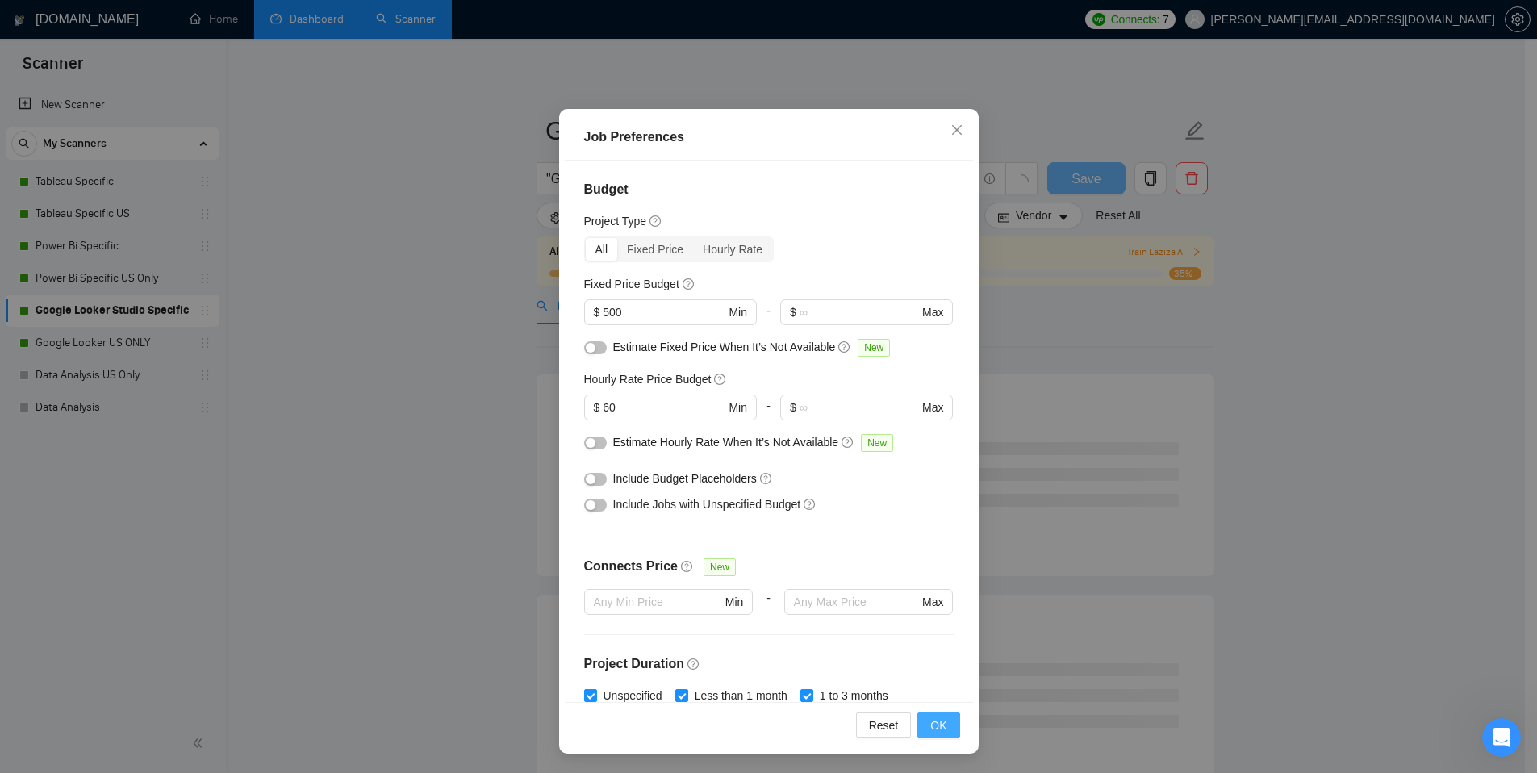
click at [930, 727] on span "OK" at bounding box center [938, 725] width 16 height 18
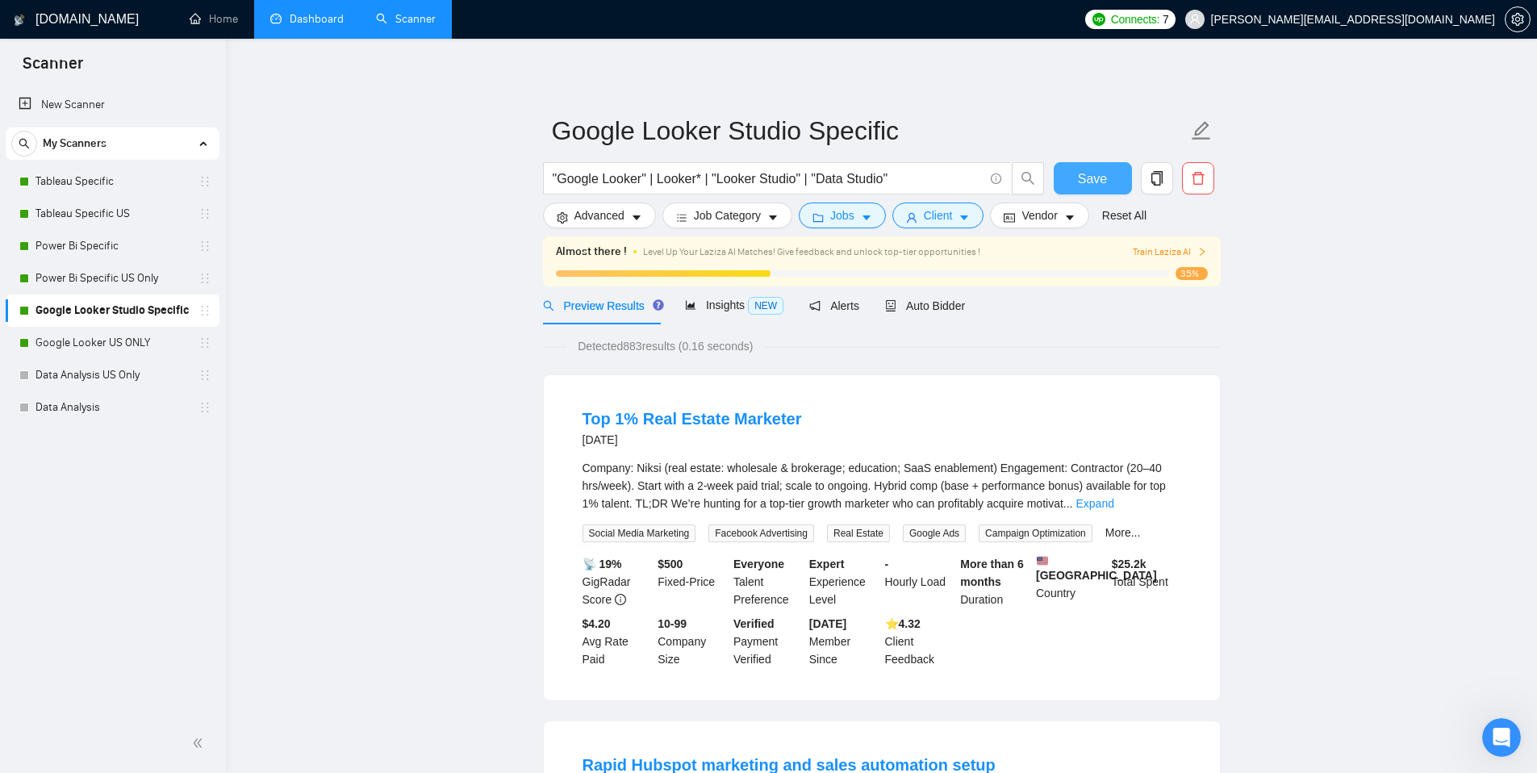
click at [1086, 173] on span "Save" at bounding box center [1092, 179] width 29 height 20
click at [715, 411] on link "Top 1% Real Estate Marketer" at bounding box center [691, 419] width 219 height 18
